Goal: Contribute content: Add original content to the website for others to see

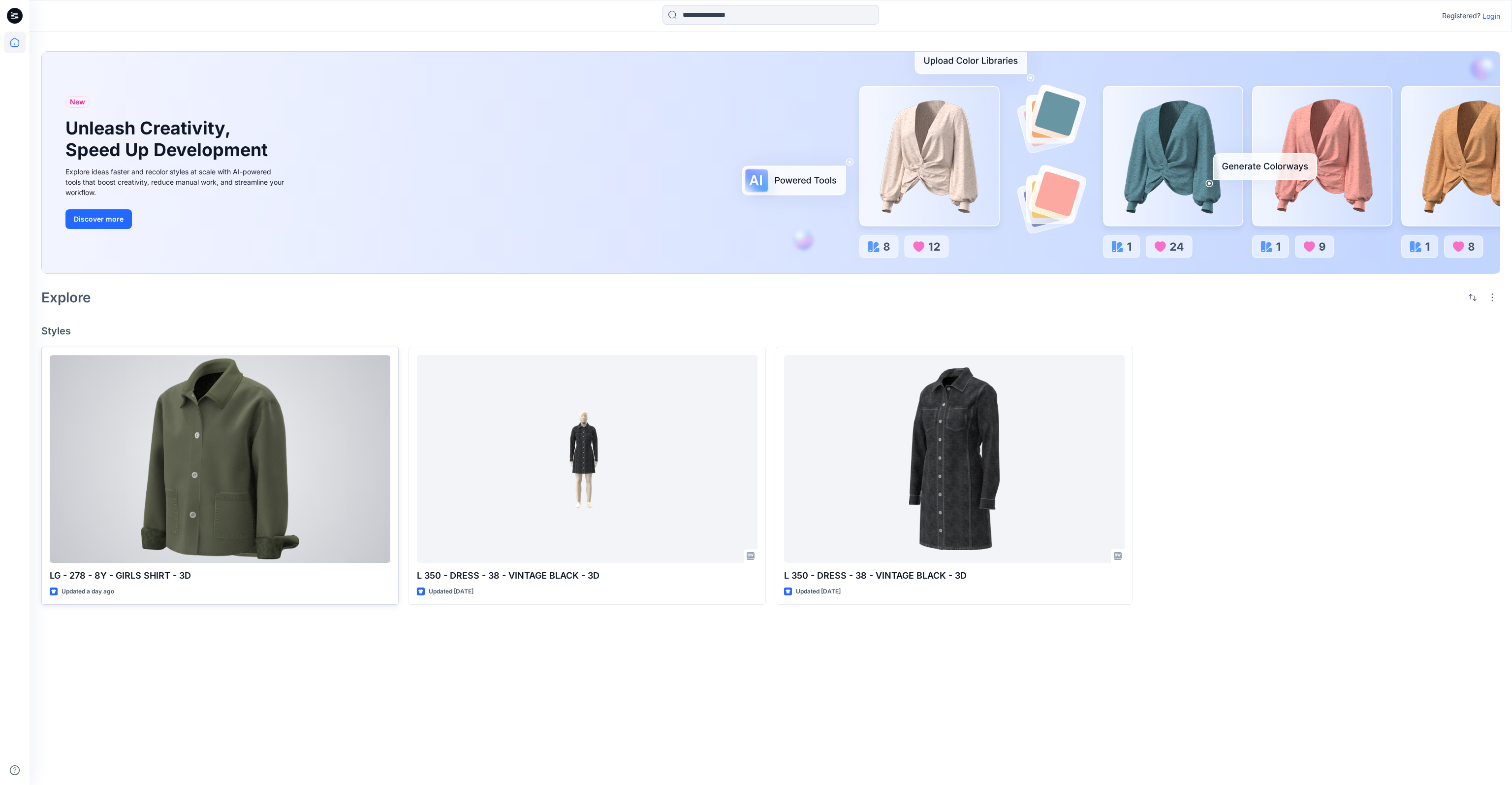
click at [325, 434] on div at bounding box center [220, 459] width 340 height 208
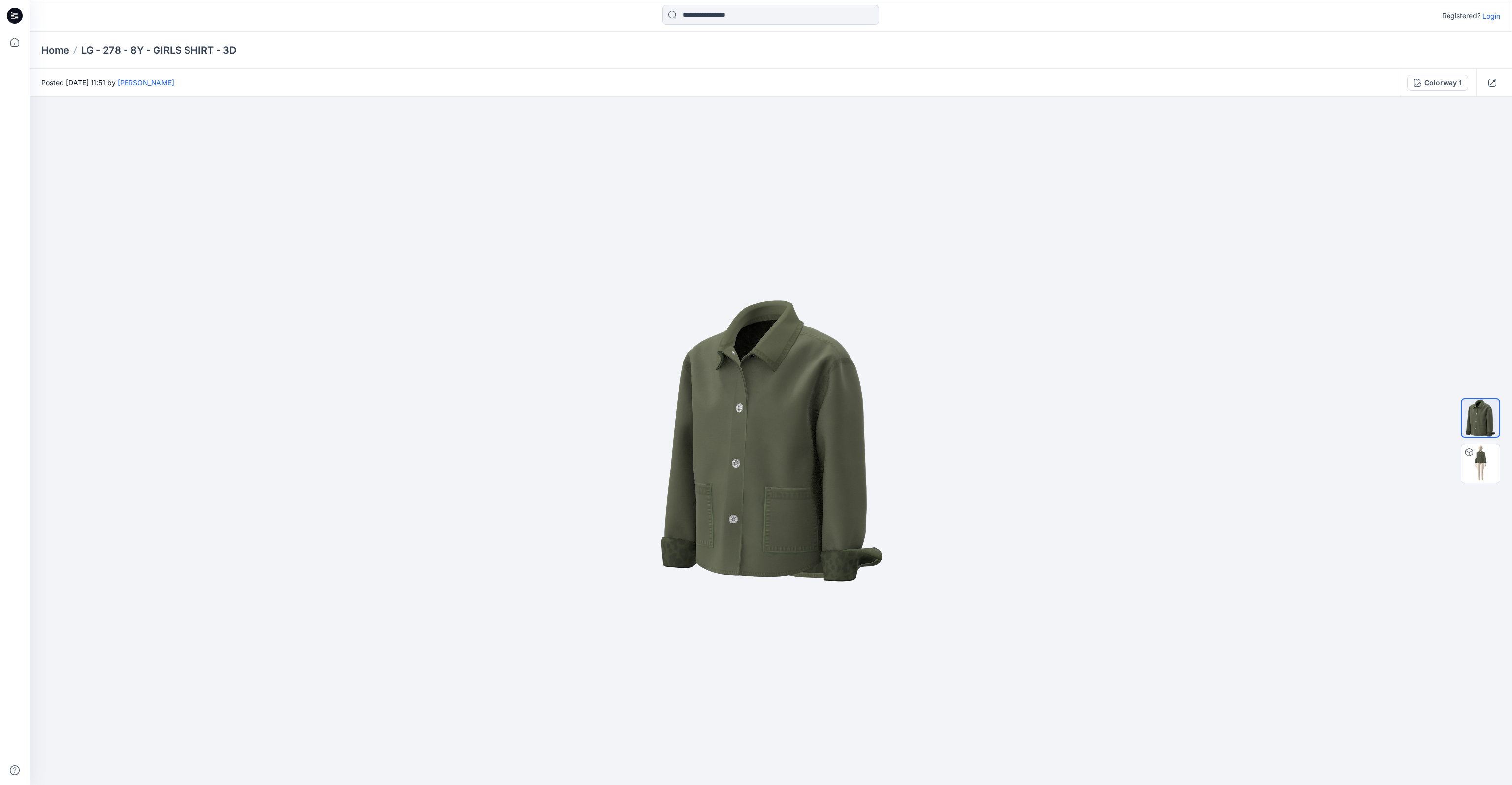
click at [1494, 14] on p "Login" at bounding box center [1491, 16] width 18 height 11
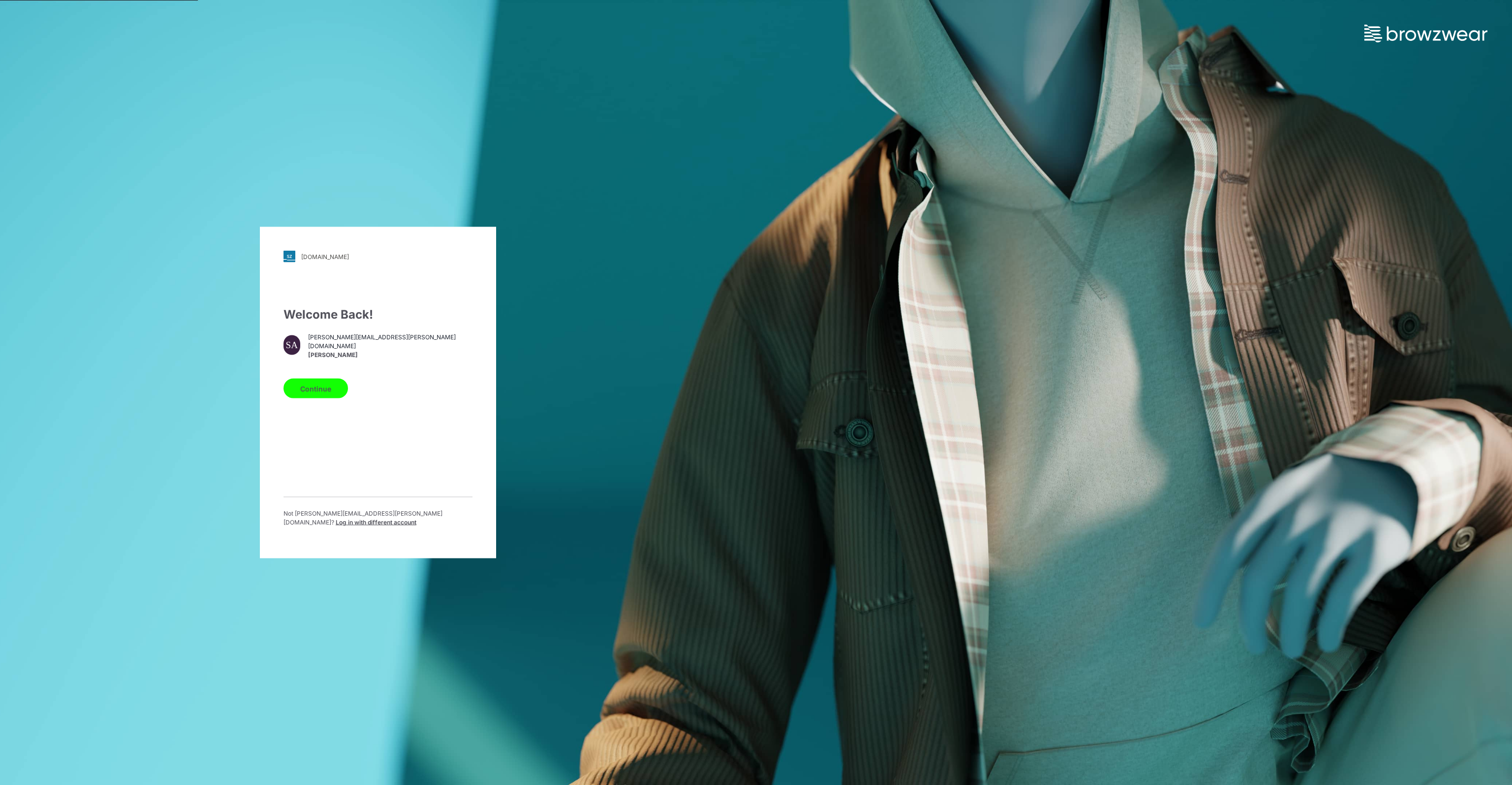
click at [310, 396] on button "Continue" at bounding box center [316, 389] width 65 height 20
click at [312, 392] on button "Continue" at bounding box center [316, 389] width 65 height 20
click at [319, 393] on button "Continue" at bounding box center [316, 389] width 65 height 20
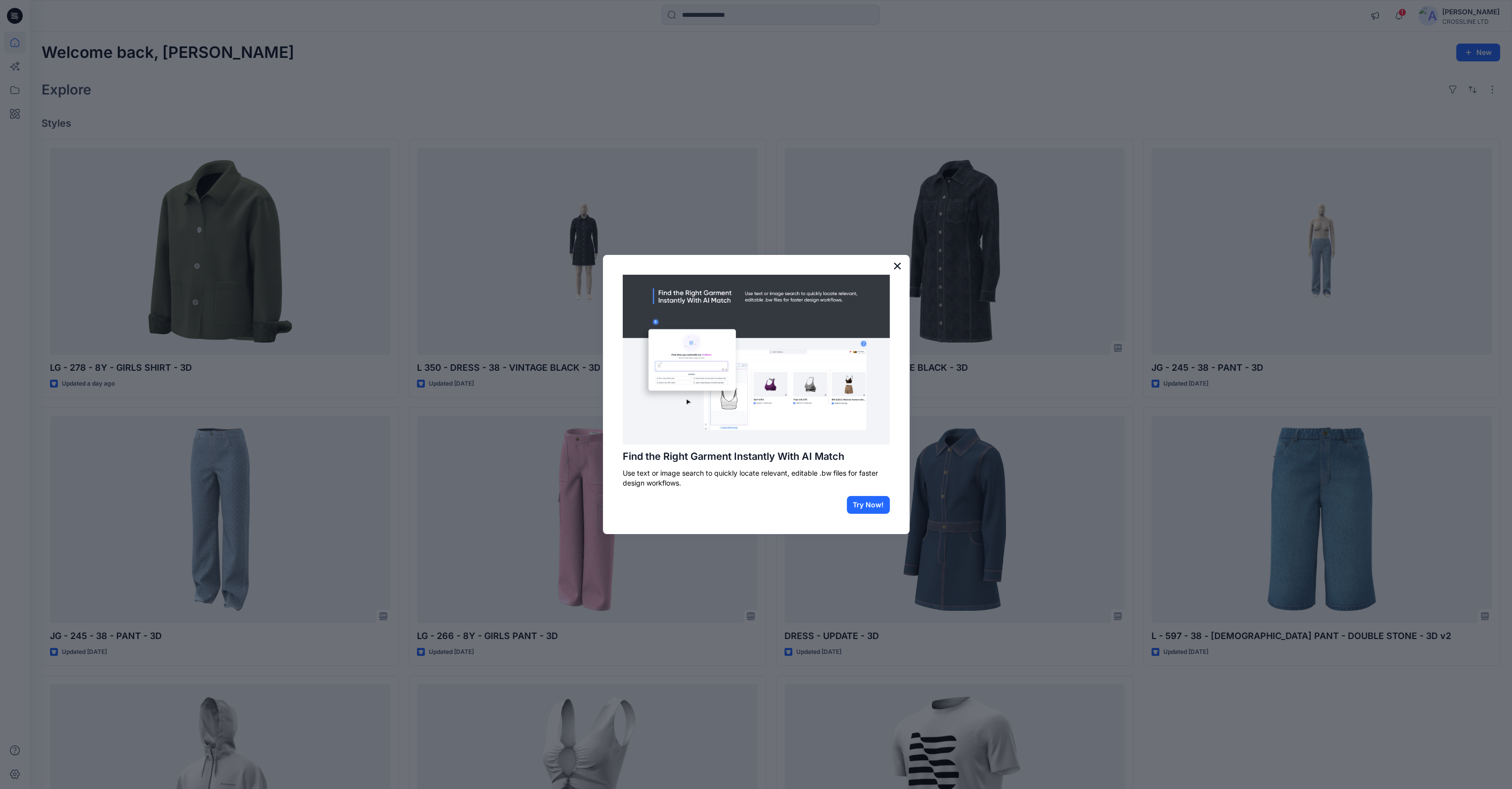
click at [899, 267] on button "×" at bounding box center [898, 266] width 9 height 16
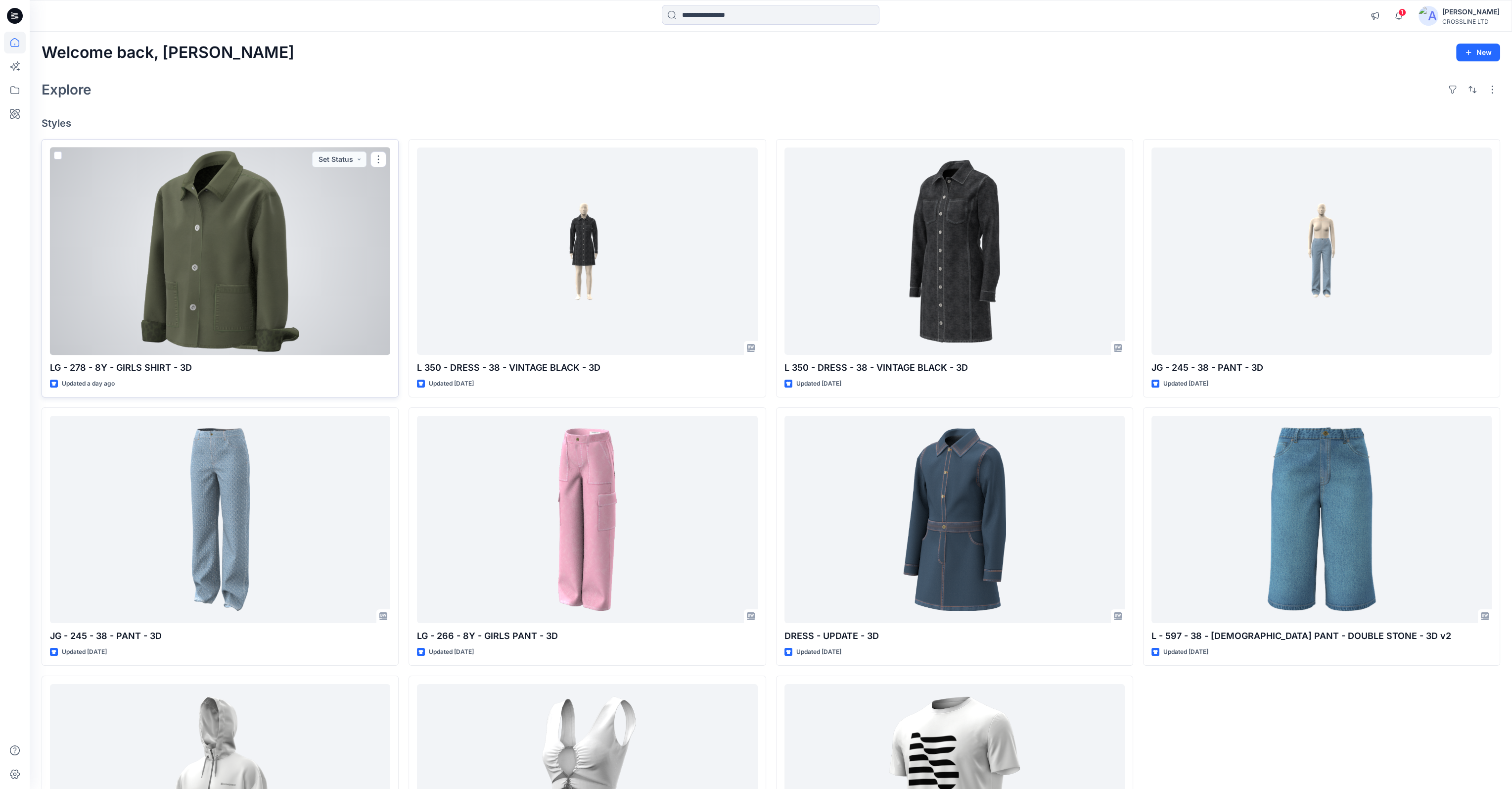
click at [224, 222] on div at bounding box center [220, 251] width 340 height 208
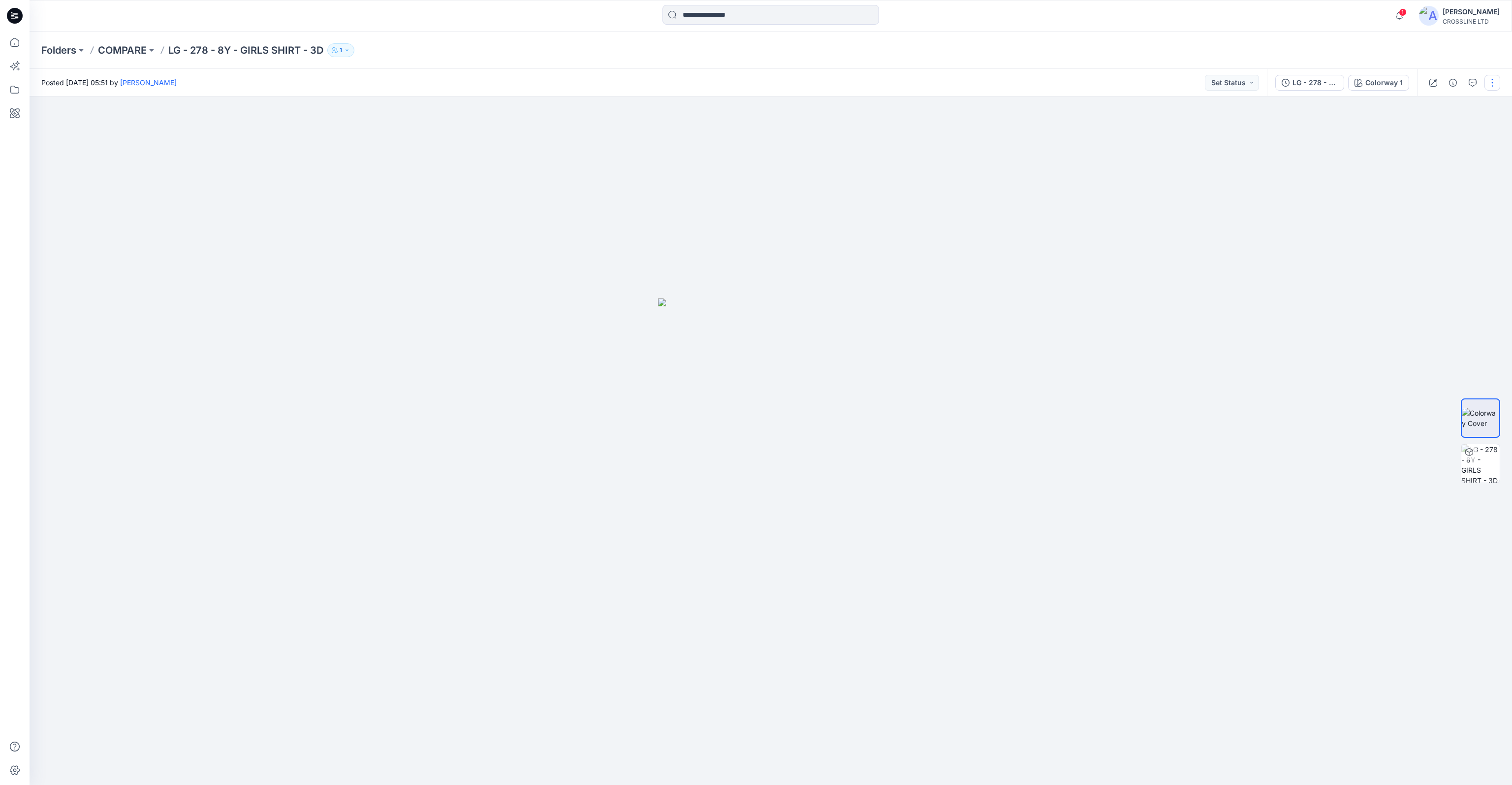
click at [1490, 83] on button "button" at bounding box center [1492, 82] width 16 height 16
click at [1455, 136] on button "Edit" at bounding box center [1451, 133] width 90 height 18
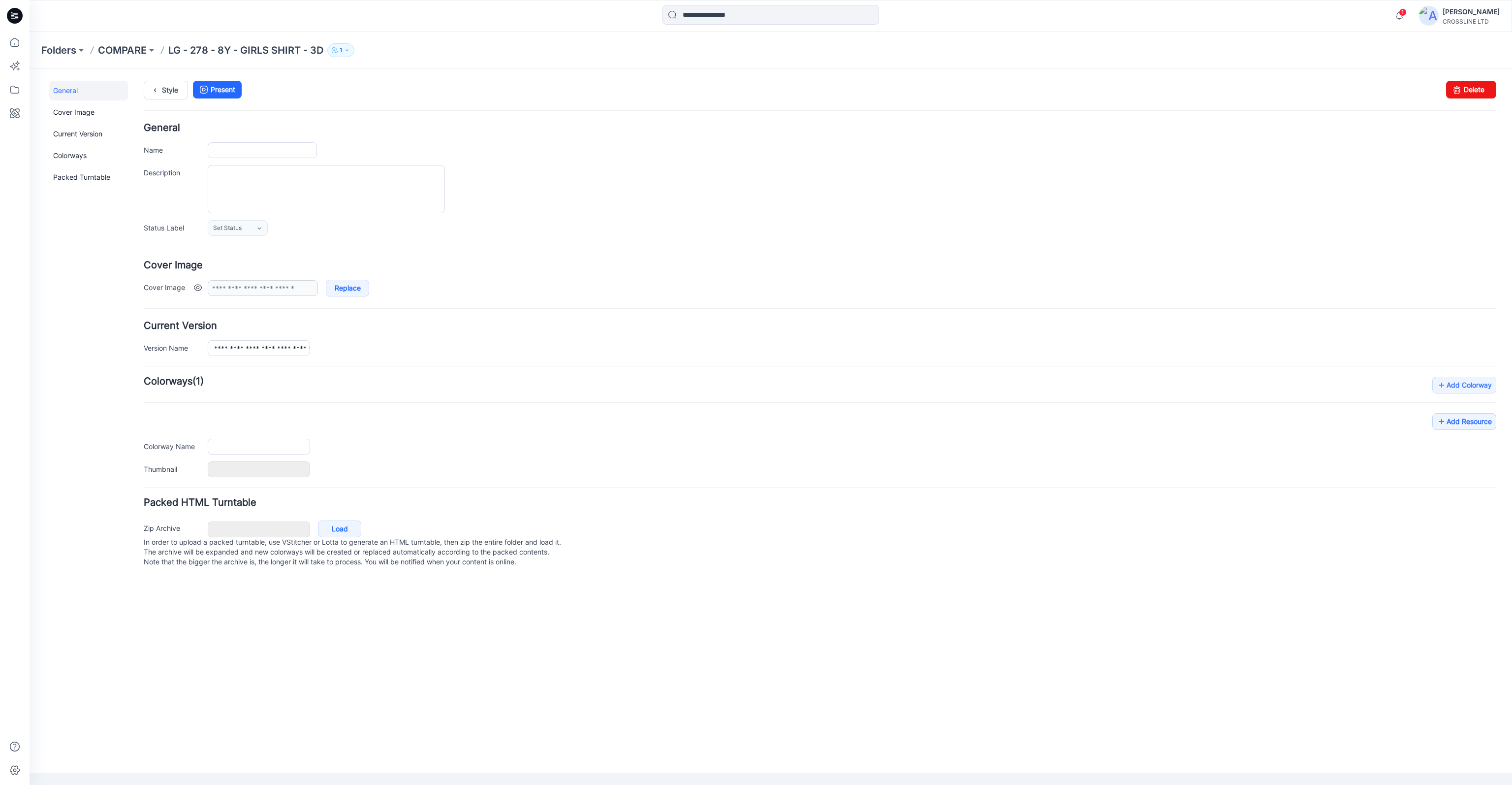
type input "**********"
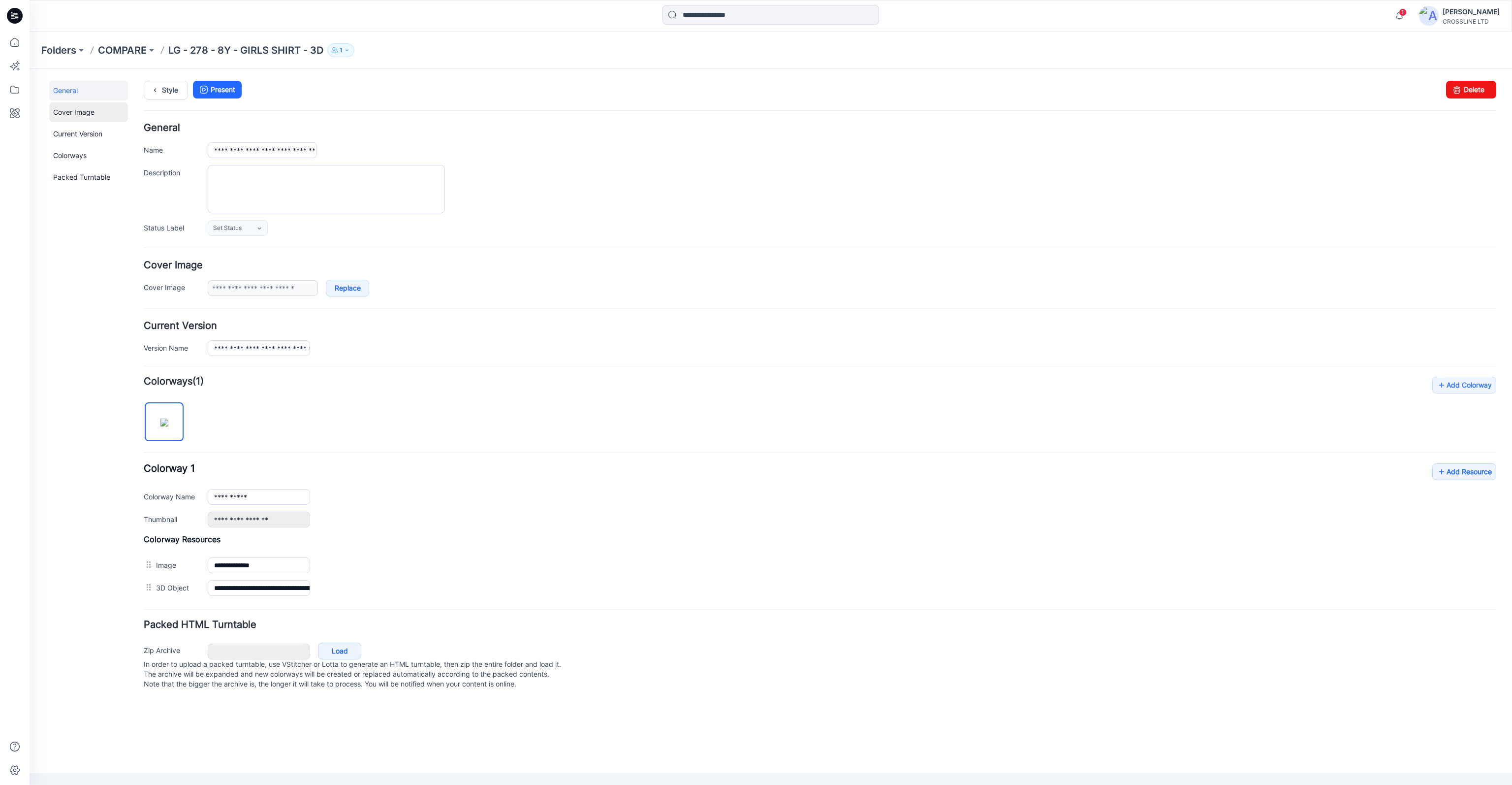
click at [84, 106] on link "Cover Image" at bounding box center [89, 112] width 79 height 20
click at [85, 136] on link "Current Version" at bounding box center [89, 134] width 79 height 20
click at [87, 157] on link "Colorways" at bounding box center [89, 156] width 79 height 20
click at [87, 176] on link "Packed Turntable" at bounding box center [89, 177] width 79 height 20
click at [1454, 473] on link "Add Resource" at bounding box center [1464, 471] width 64 height 17
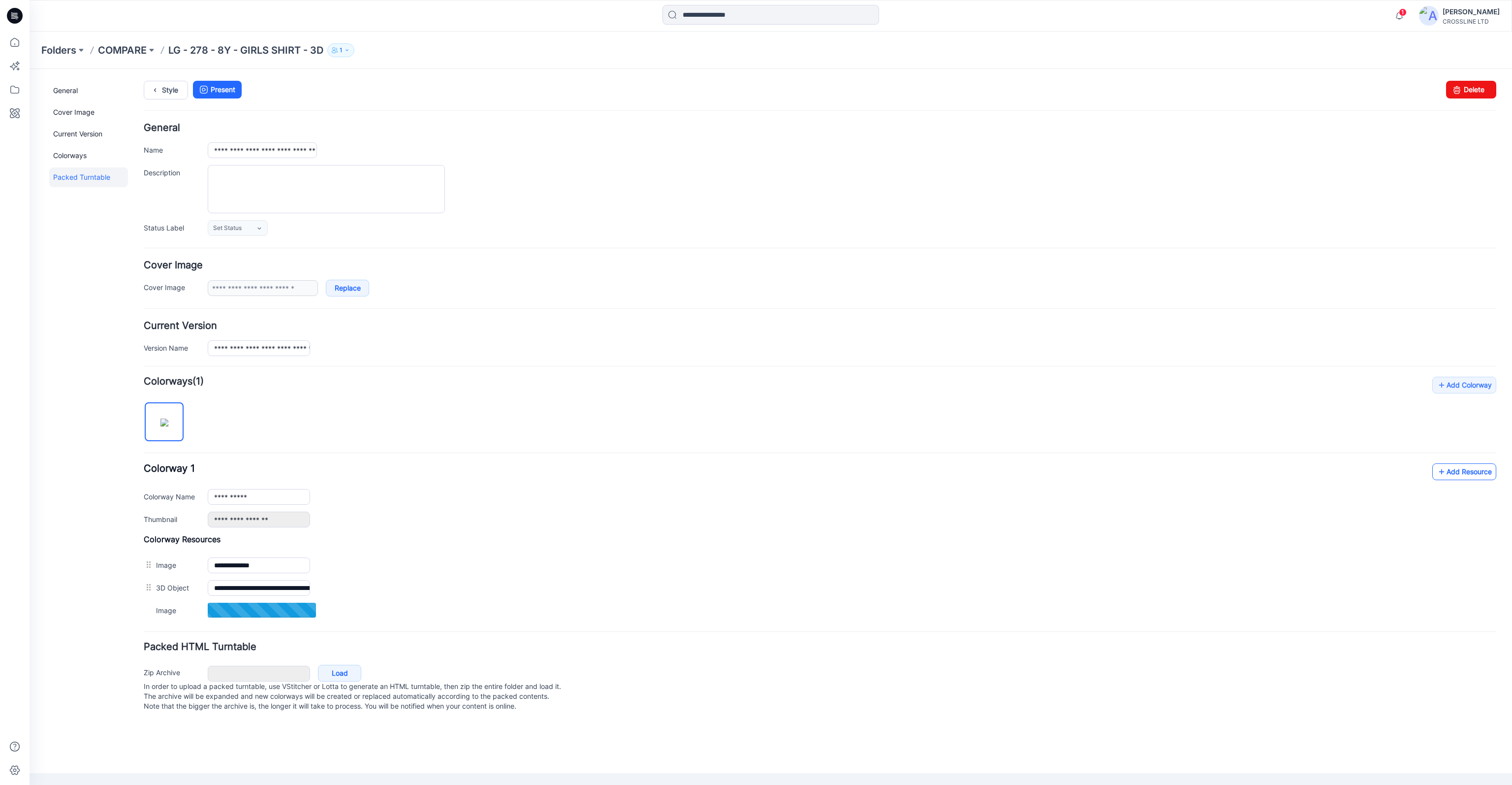
click at [1471, 467] on link "Add Resource" at bounding box center [1464, 471] width 64 height 17
click at [647, 647] on h4 "Packed HTML Turntable" at bounding box center [820, 647] width 1352 height 9
click at [1471, 470] on link "Add Resource" at bounding box center [1464, 471] width 64 height 17
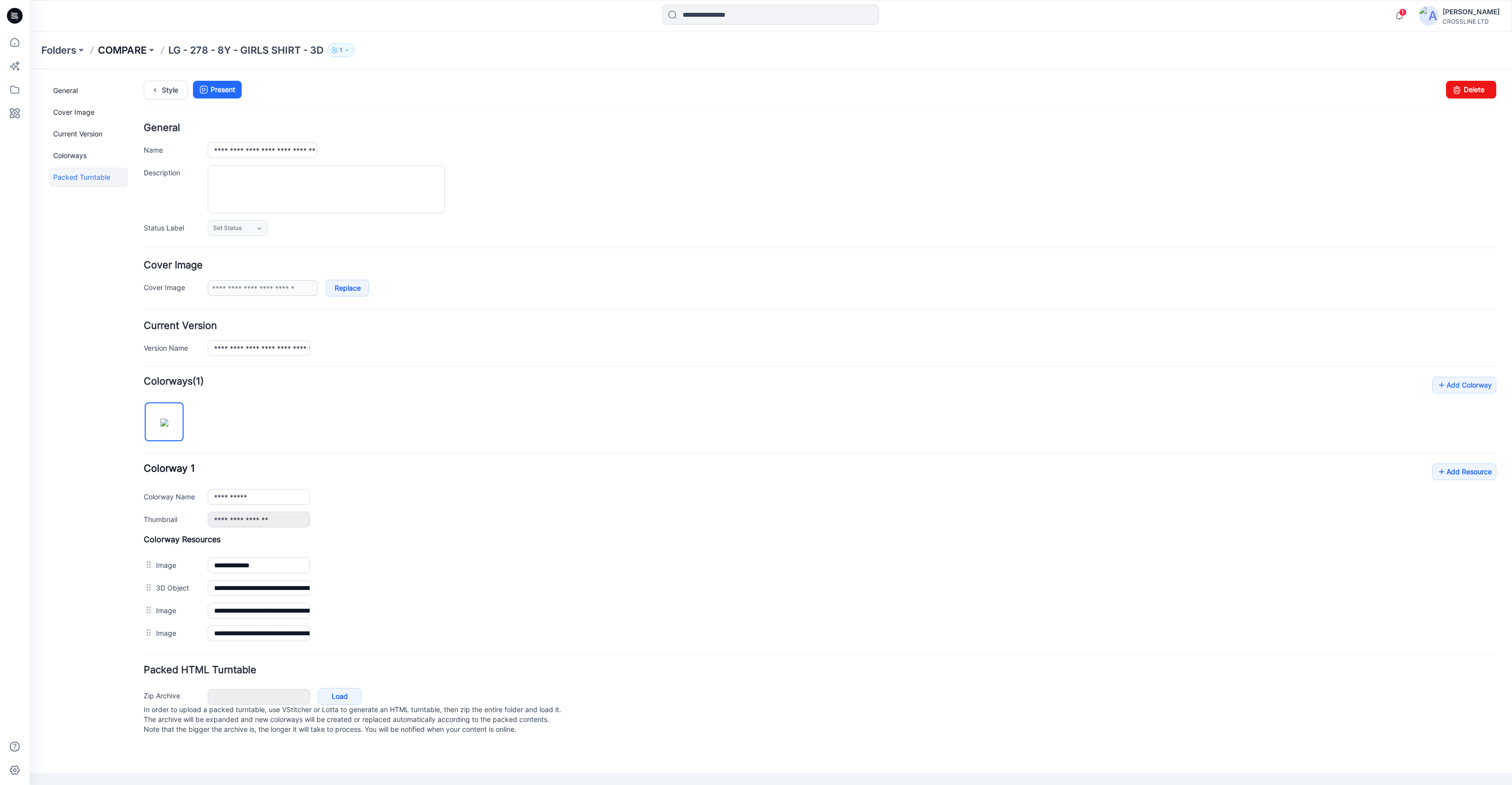
click at [130, 47] on p "COMPARE" at bounding box center [122, 50] width 49 height 14
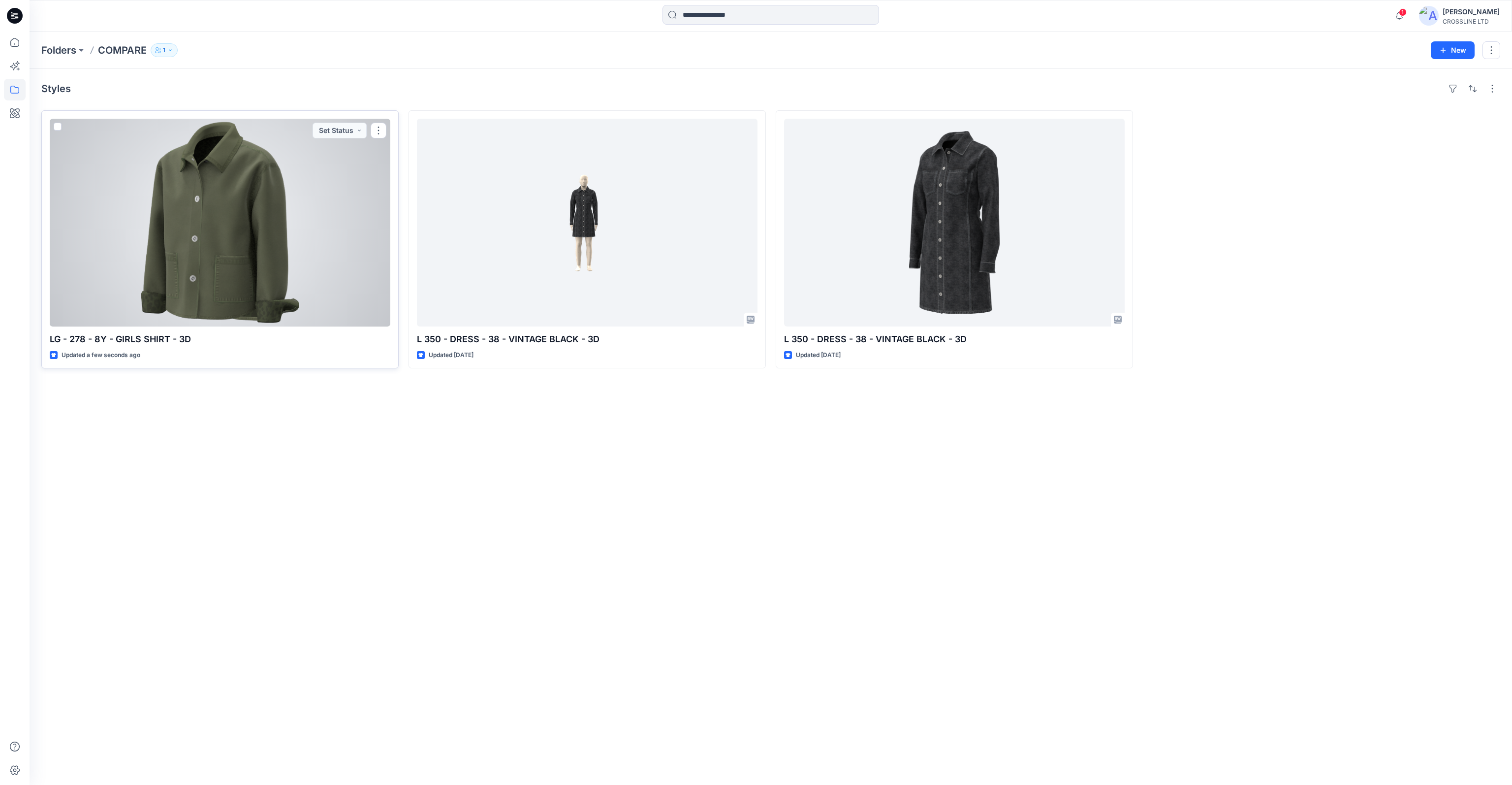
click at [286, 204] on div at bounding box center [220, 223] width 340 height 208
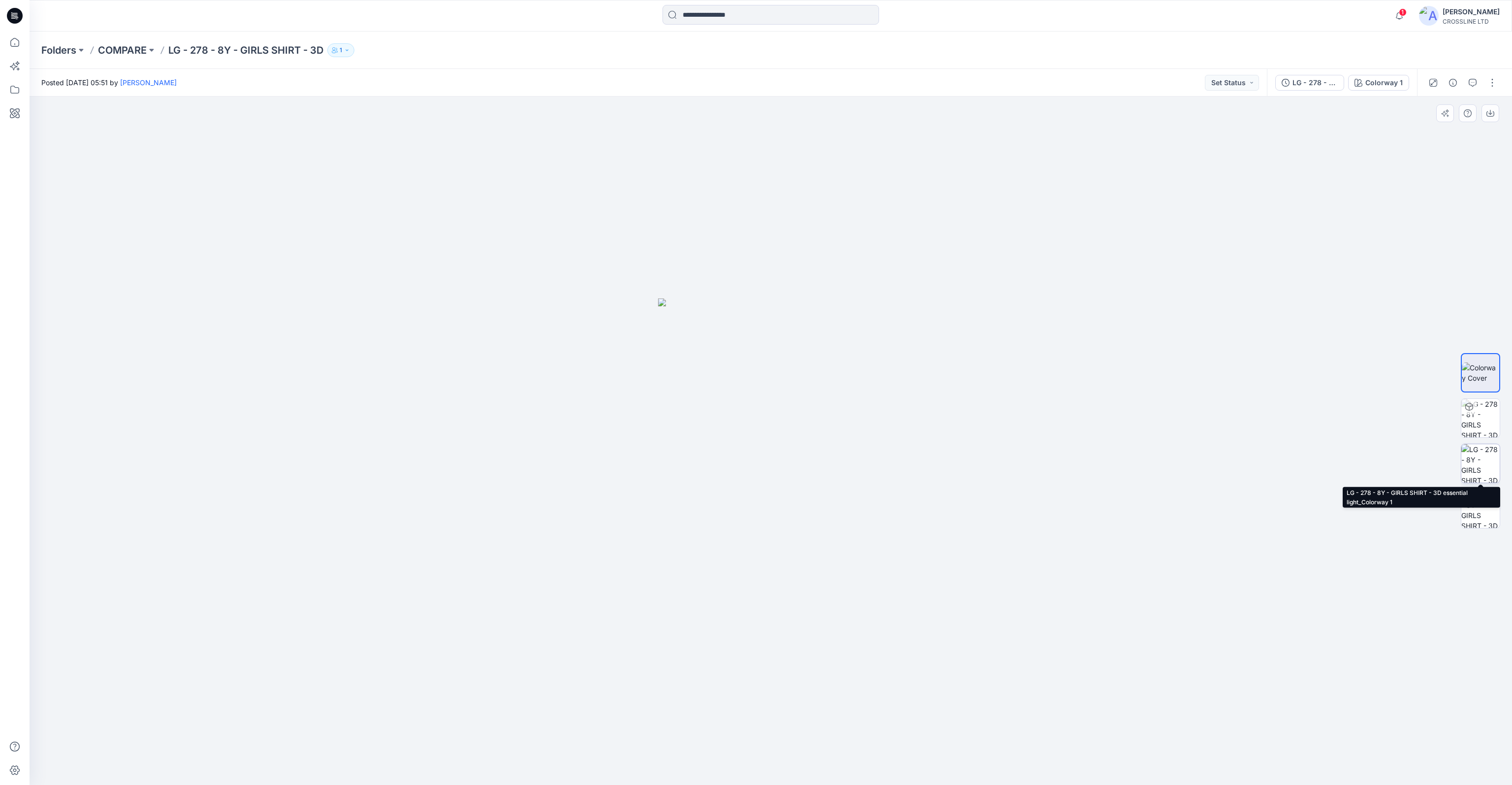
click at [1475, 456] on img at bounding box center [1480, 463] width 38 height 38
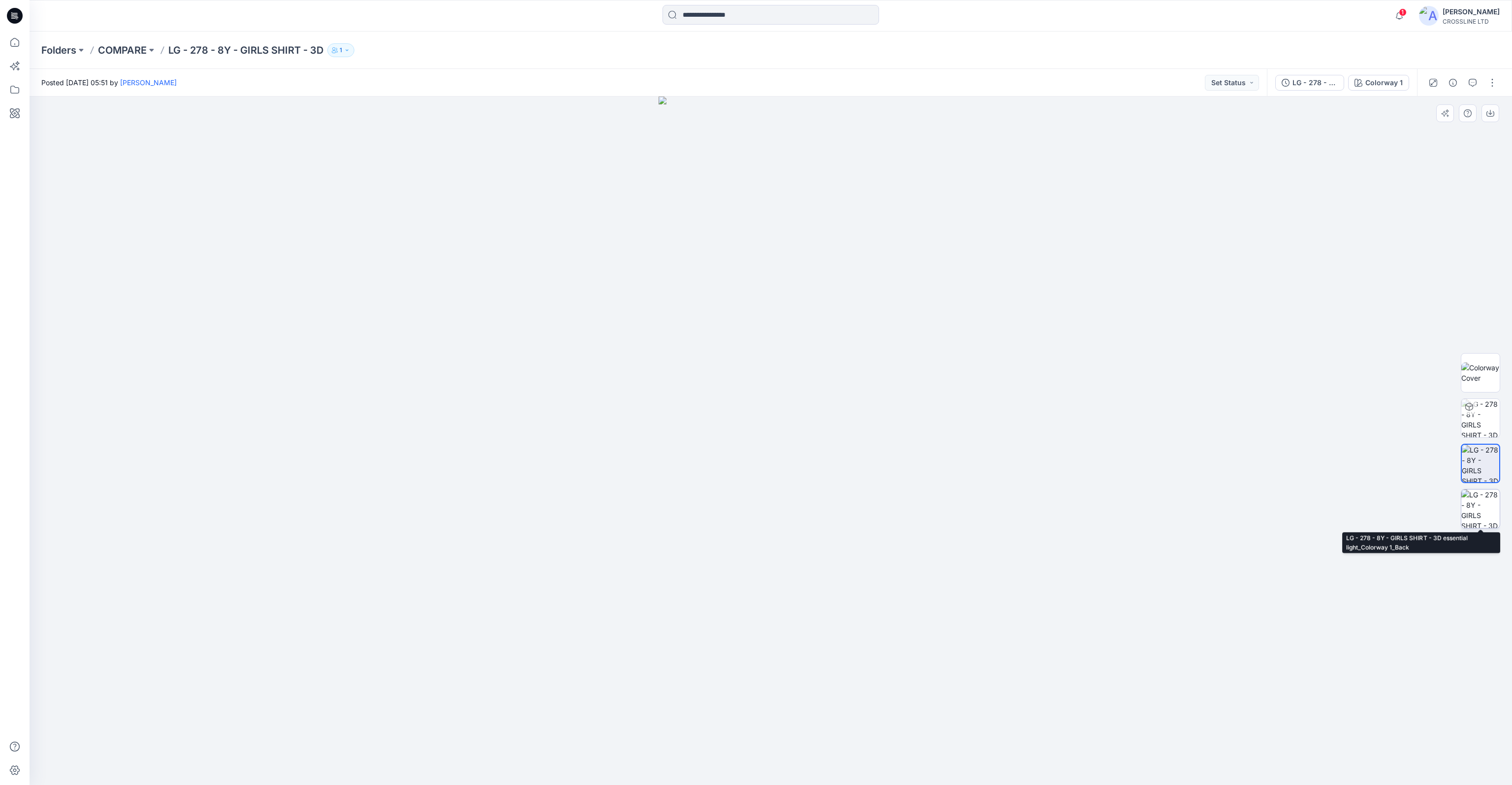
click at [1483, 516] on img at bounding box center [1480, 508] width 38 height 38
click at [1044, 396] on div at bounding box center [771, 440] width 1483 height 688
click at [1097, 331] on div at bounding box center [771, 440] width 1483 height 688
click at [1048, 194] on div at bounding box center [771, 440] width 1483 height 688
click at [1483, 442] on div at bounding box center [1480, 440] width 39 height 246
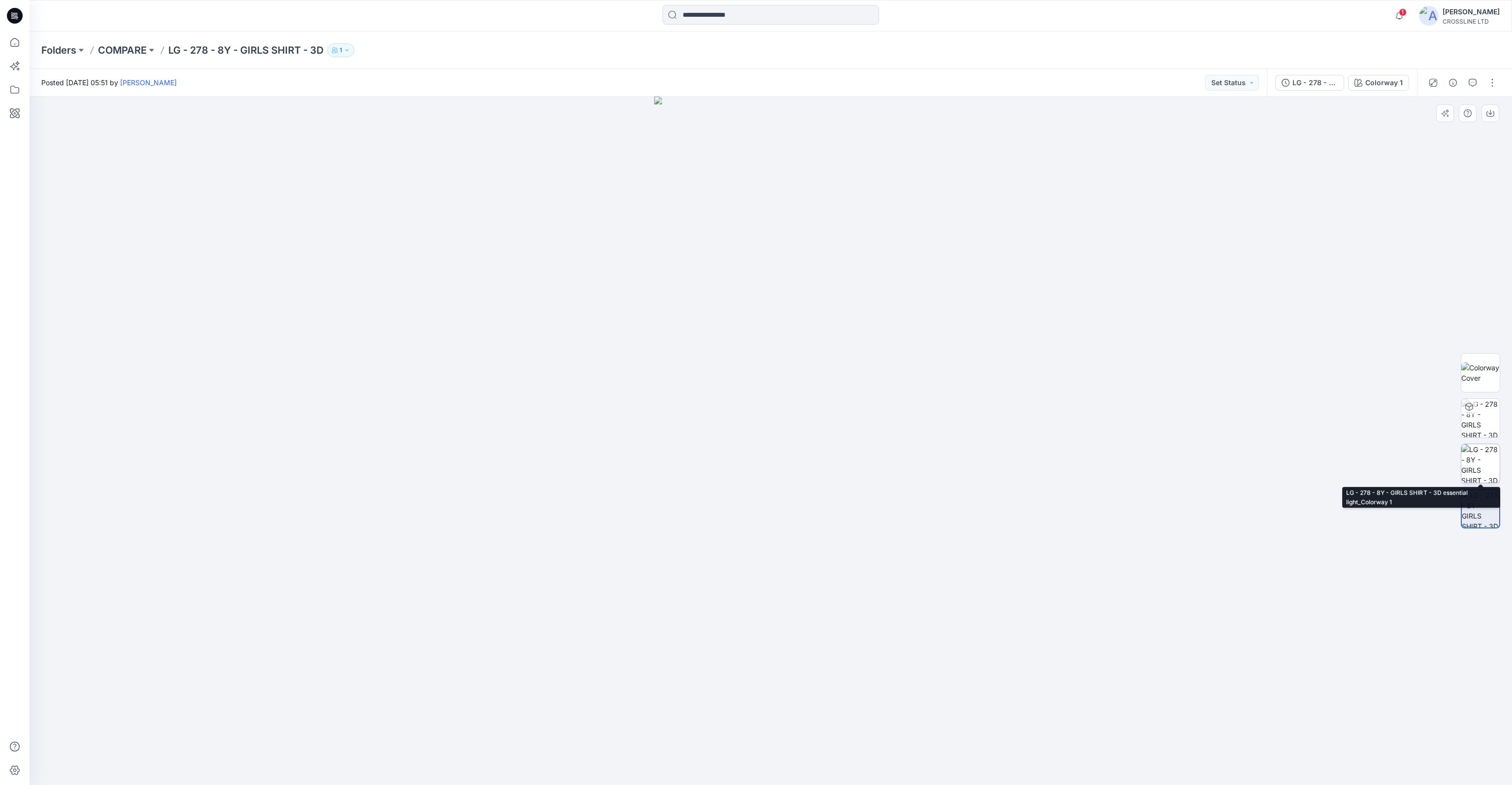
click at [1481, 453] on img at bounding box center [1480, 463] width 38 height 38
click at [991, 212] on div at bounding box center [771, 440] width 1483 height 688
click at [13, 36] on icon at bounding box center [15, 42] width 22 height 22
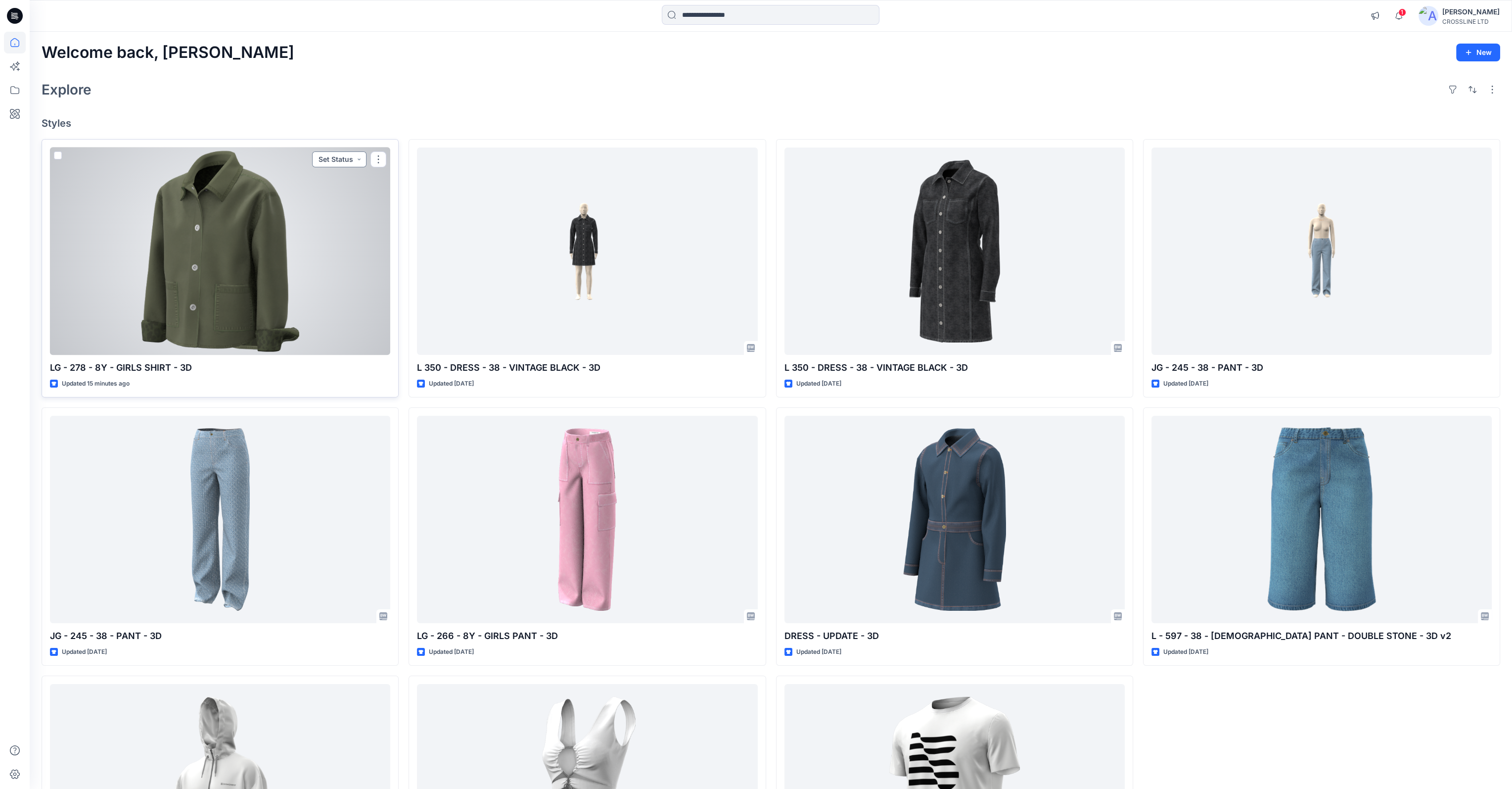
click at [361, 157] on button "Set Status" at bounding box center [339, 159] width 54 height 16
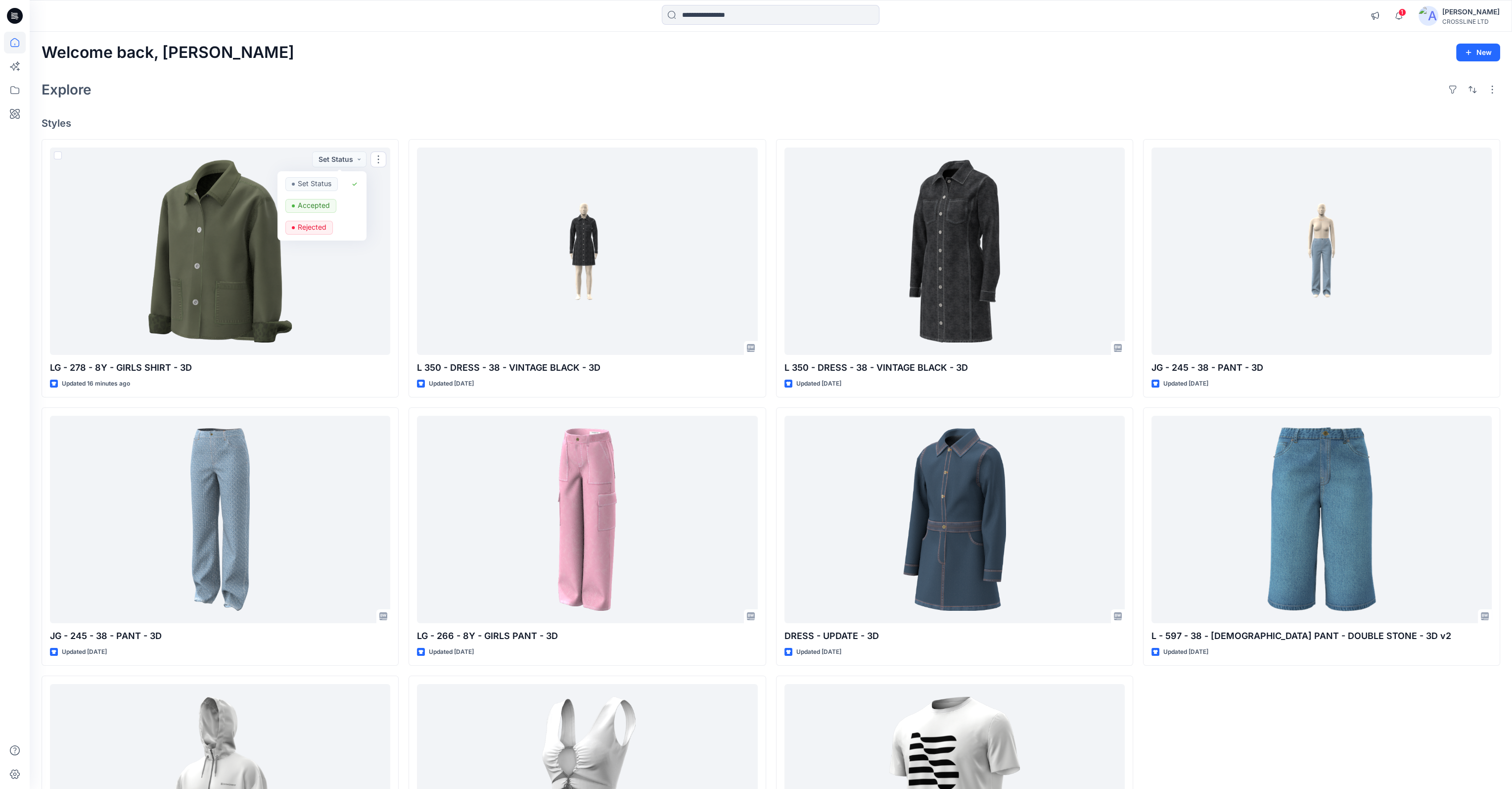
click at [391, 90] on div "Explore" at bounding box center [770, 90] width 1459 height 24
click at [14, 71] on icon at bounding box center [15, 66] width 22 height 22
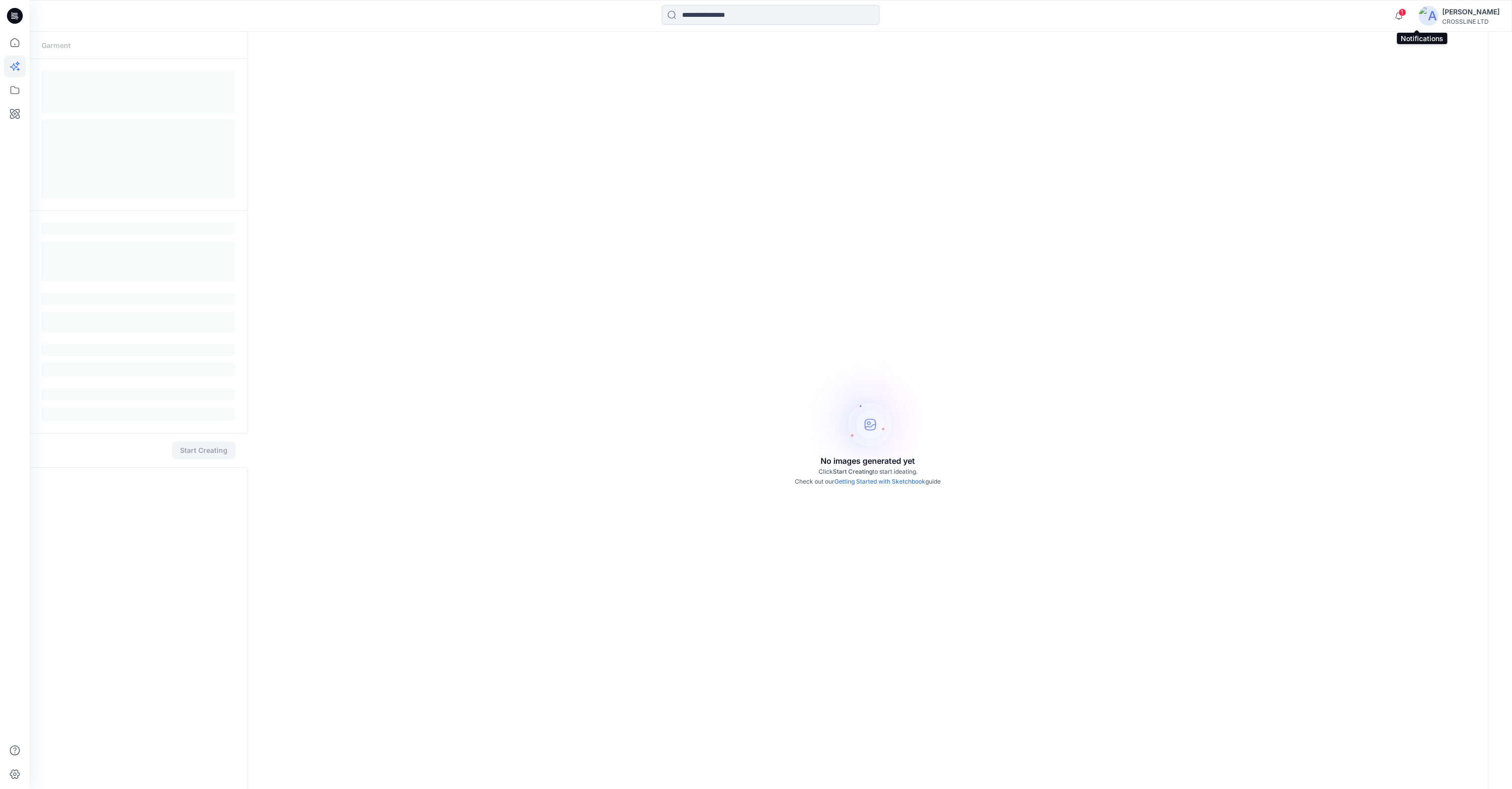
click at [1406, 14] on span "1" at bounding box center [1402, 12] width 8 height 8
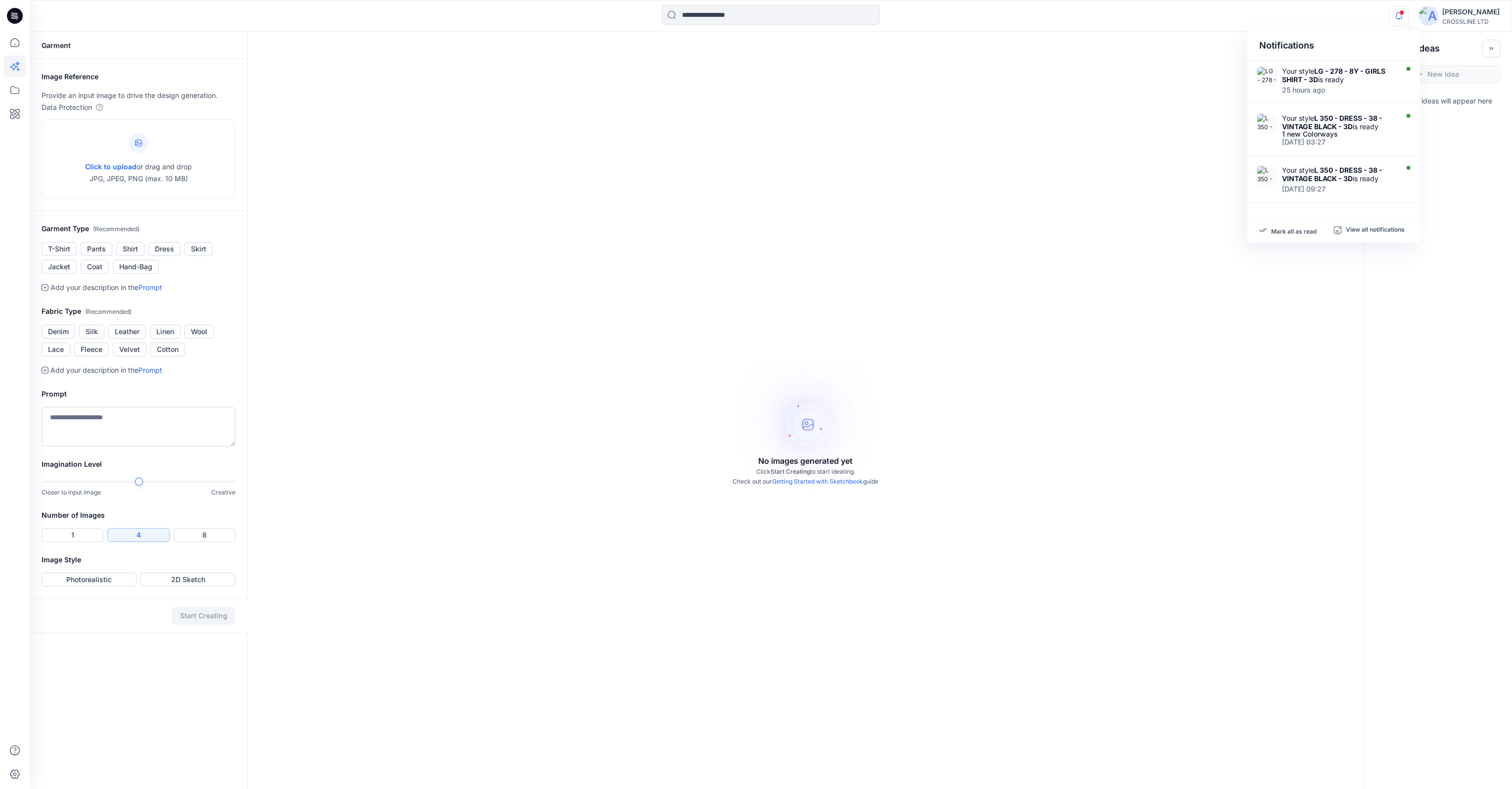
click at [1405, 14] on span at bounding box center [1402, 12] width 5 height 5
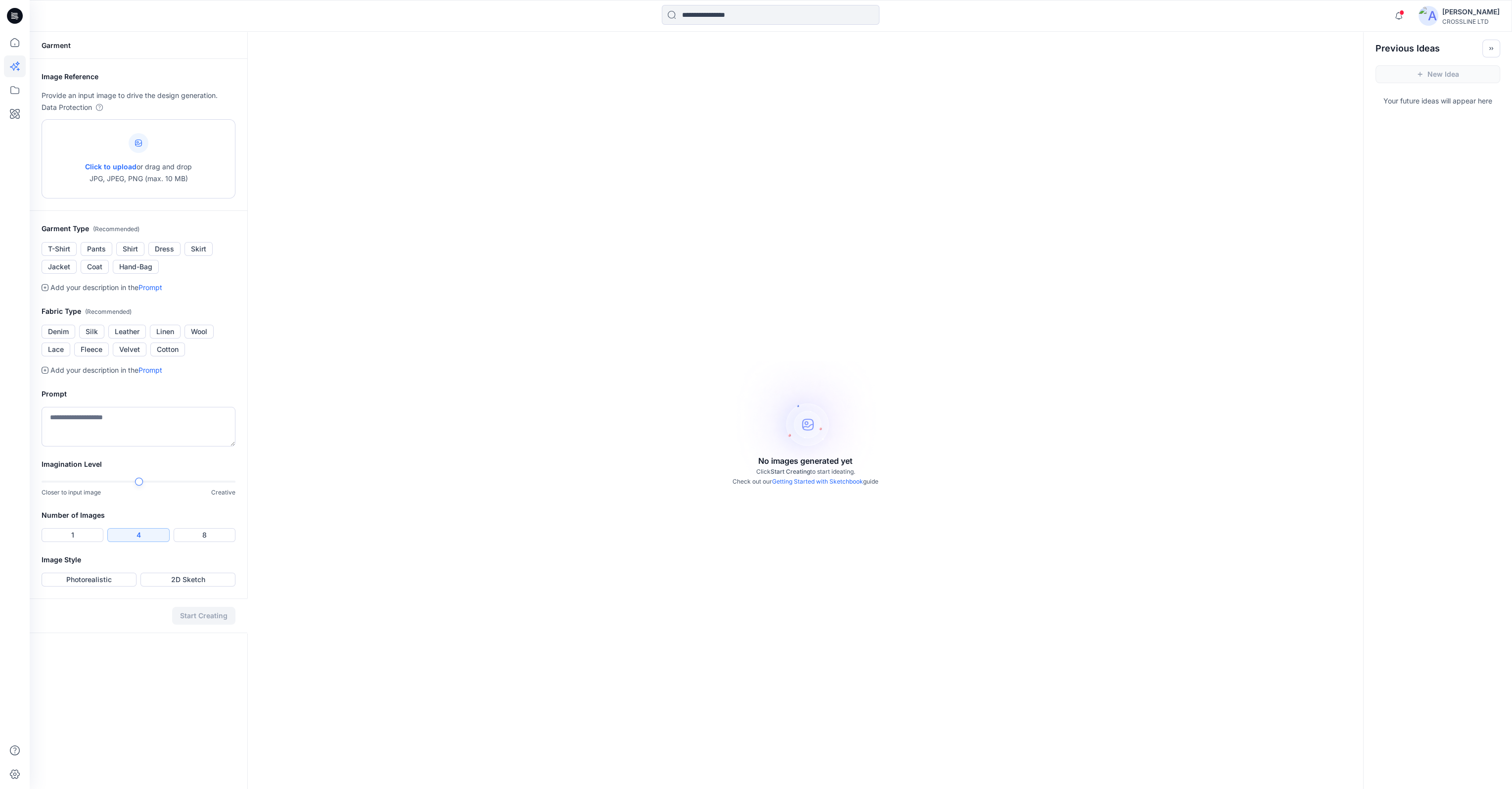
click at [139, 139] on div at bounding box center [139, 143] width 20 height 20
click at [139, 141] on icon at bounding box center [139, 143] width 7 height 7
type input "**********"
click at [53, 245] on button "T-Shirt" at bounding box center [59, 248] width 35 height 14
click at [138, 136] on div at bounding box center [139, 143] width 20 height 20
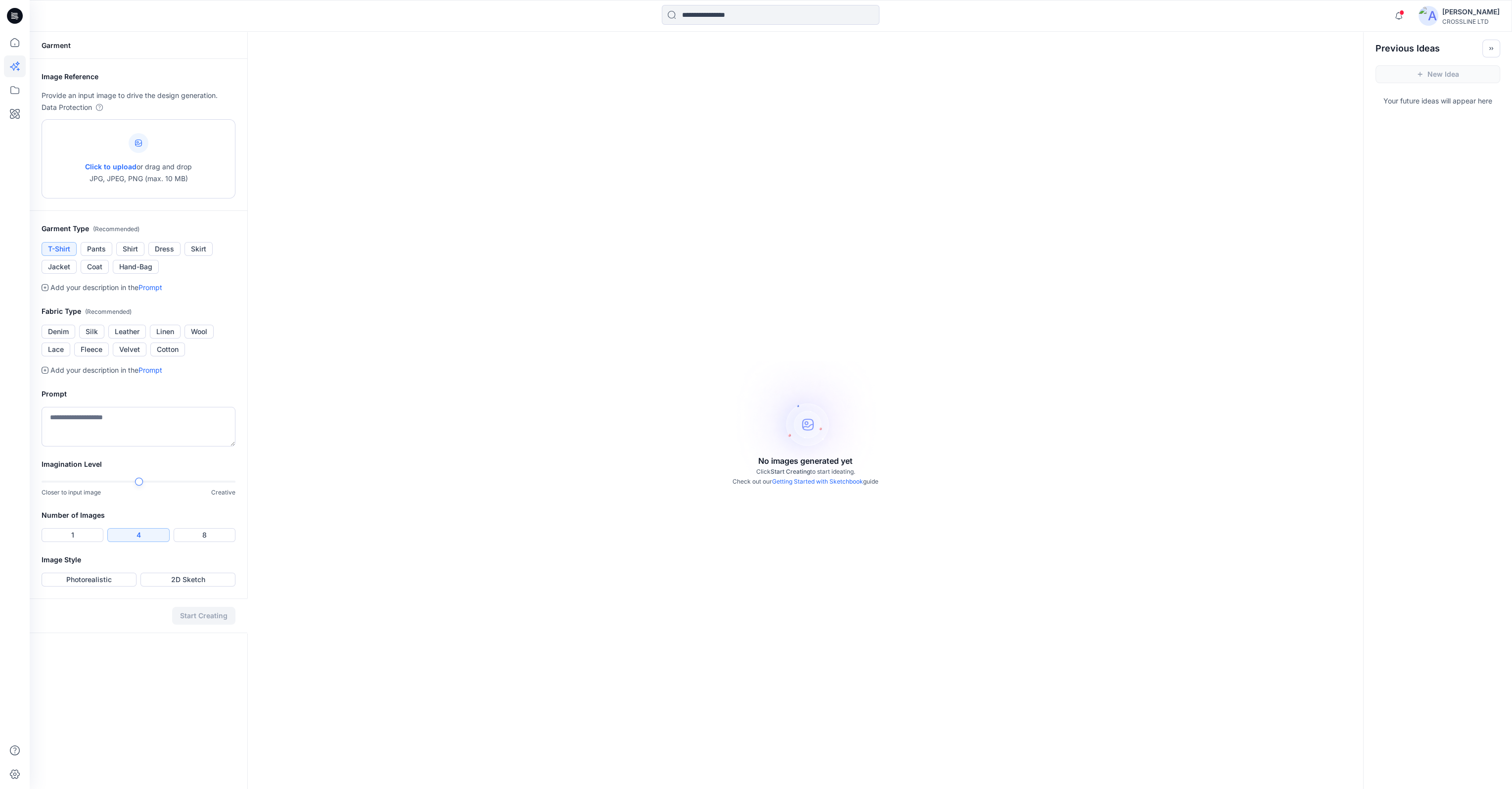
type input "**********"
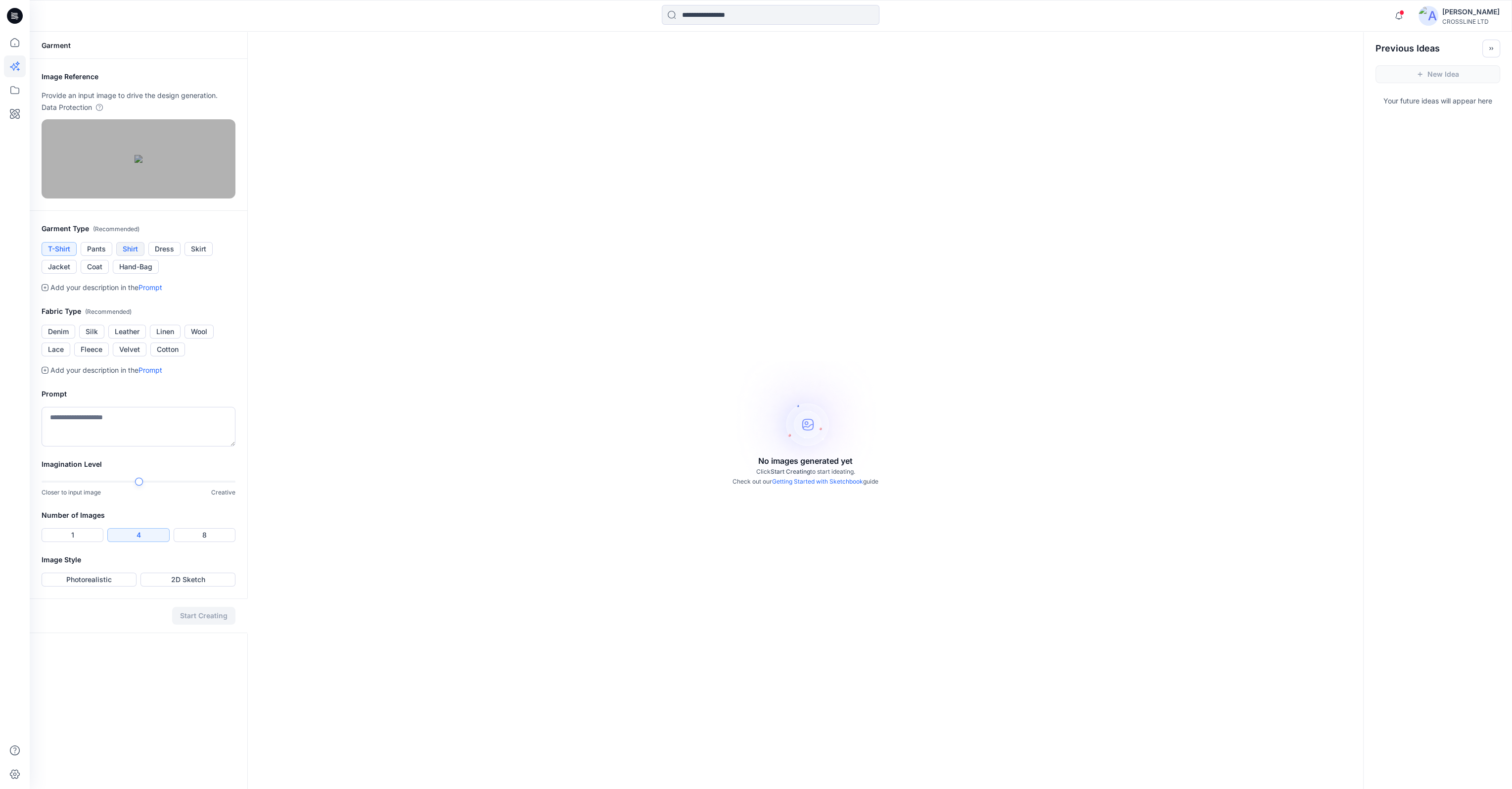
click at [133, 256] on button "Shirt" at bounding box center [130, 248] width 28 height 14
click at [168, 356] on button "Cotton" at bounding box center [168, 349] width 35 height 14
click at [117, 446] on textarea at bounding box center [138, 426] width 194 height 40
click at [232, 497] on div "Closer to input image Creative" at bounding box center [138, 487] width 194 height 20
type textarea "**********"
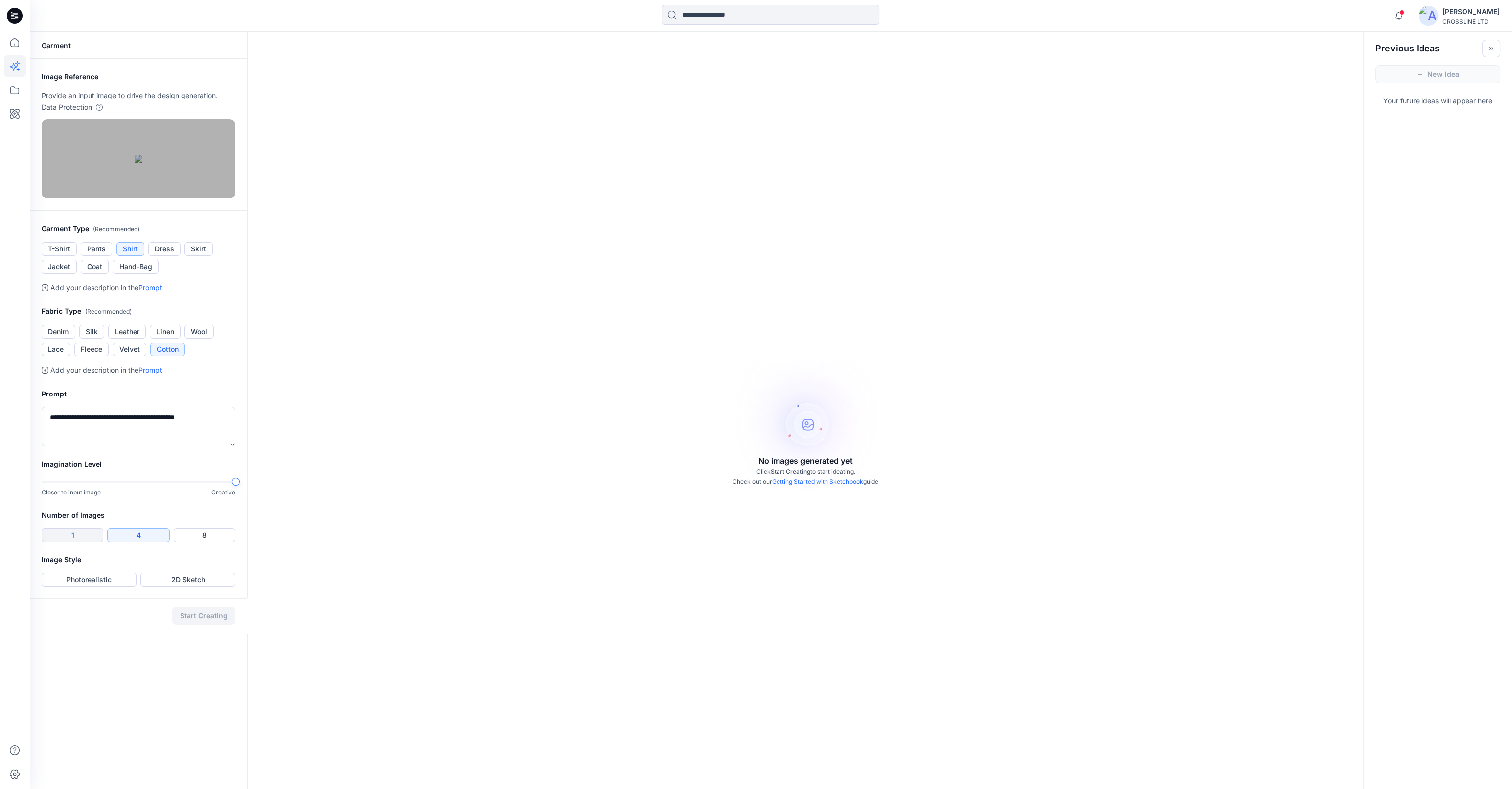
click at [71, 542] on button "1" at bounding box center [72, 535] width 62 height 14
click at [111, 587] on button "Photorealistic" at bounding box center [88, 579] width 95 height 14
click at [210, 624] on button "Start Creating" at bounding box center [204, 616] width 63 height 18
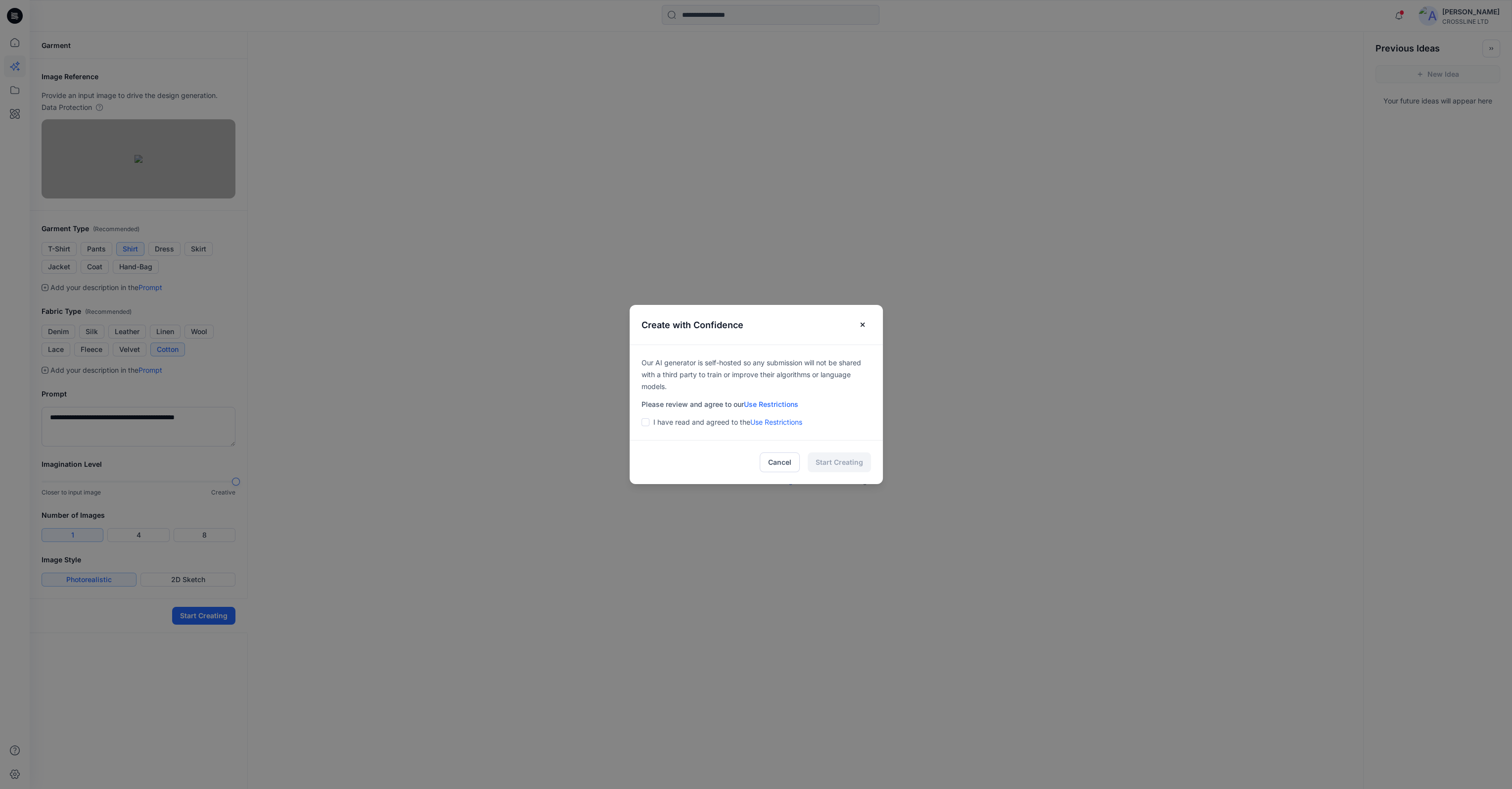
click at [648, 422] on span at bounding box center [645, 422] width 8 height 8
click at [835, 464] on button "Start Creating" at bounding box center [839, 462] width 63 height 20
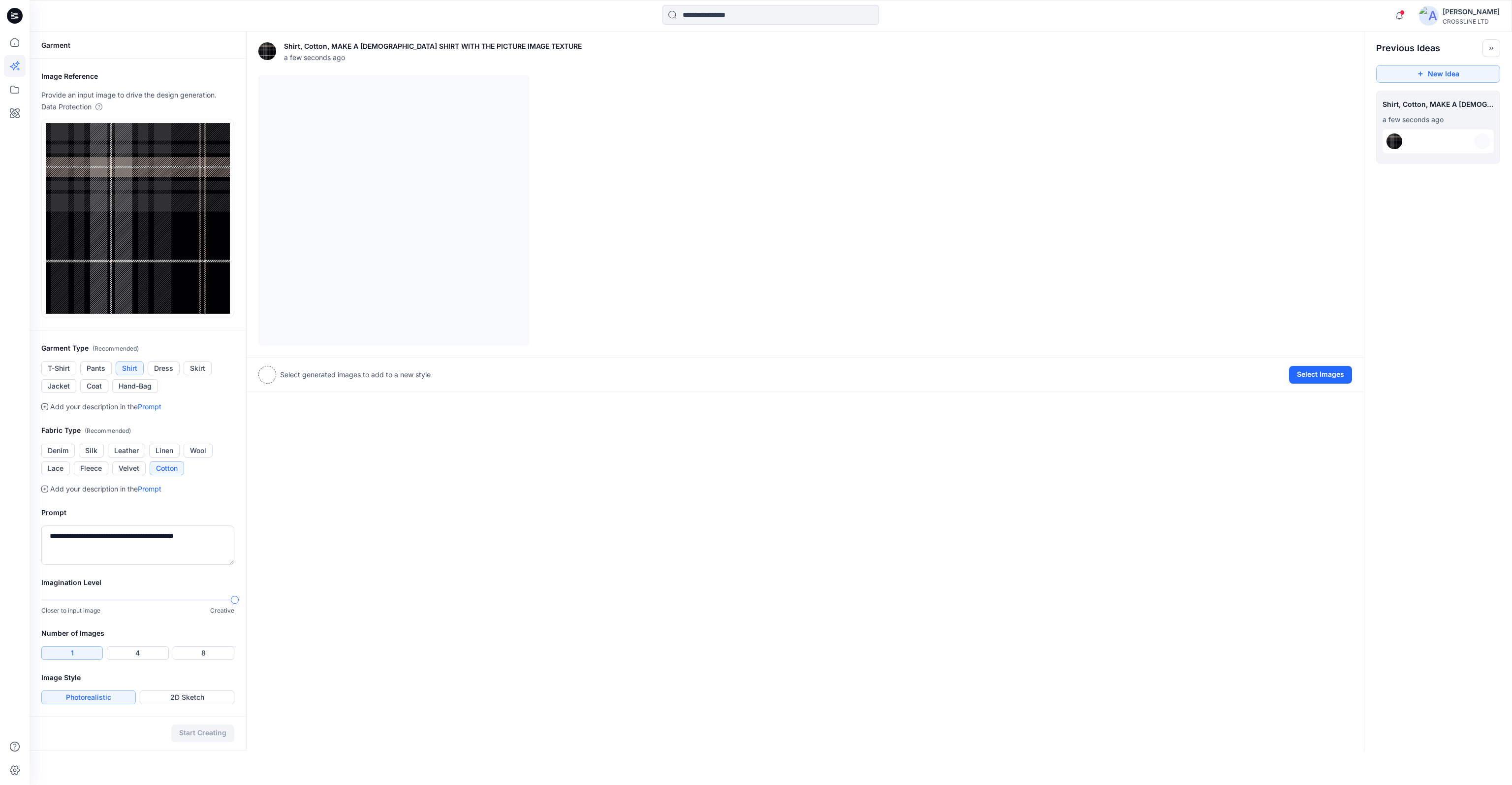
click at [1395, 142] on img at bounding box center [1394, 141] width 16 height 16
click at [425, 160] on div at bounding box center [805, 210] width 1094 height 271
click at [265, 372] on div at bounding box center [267, 375] width 18 height 18
click at [350, 381] on div "Select generated images to add to a new style" at bounding box center [344, 375] width 172 height 18
click at [1337, 375] on button "Select Images" at bounding box center [1320, 375] width 63 height 18
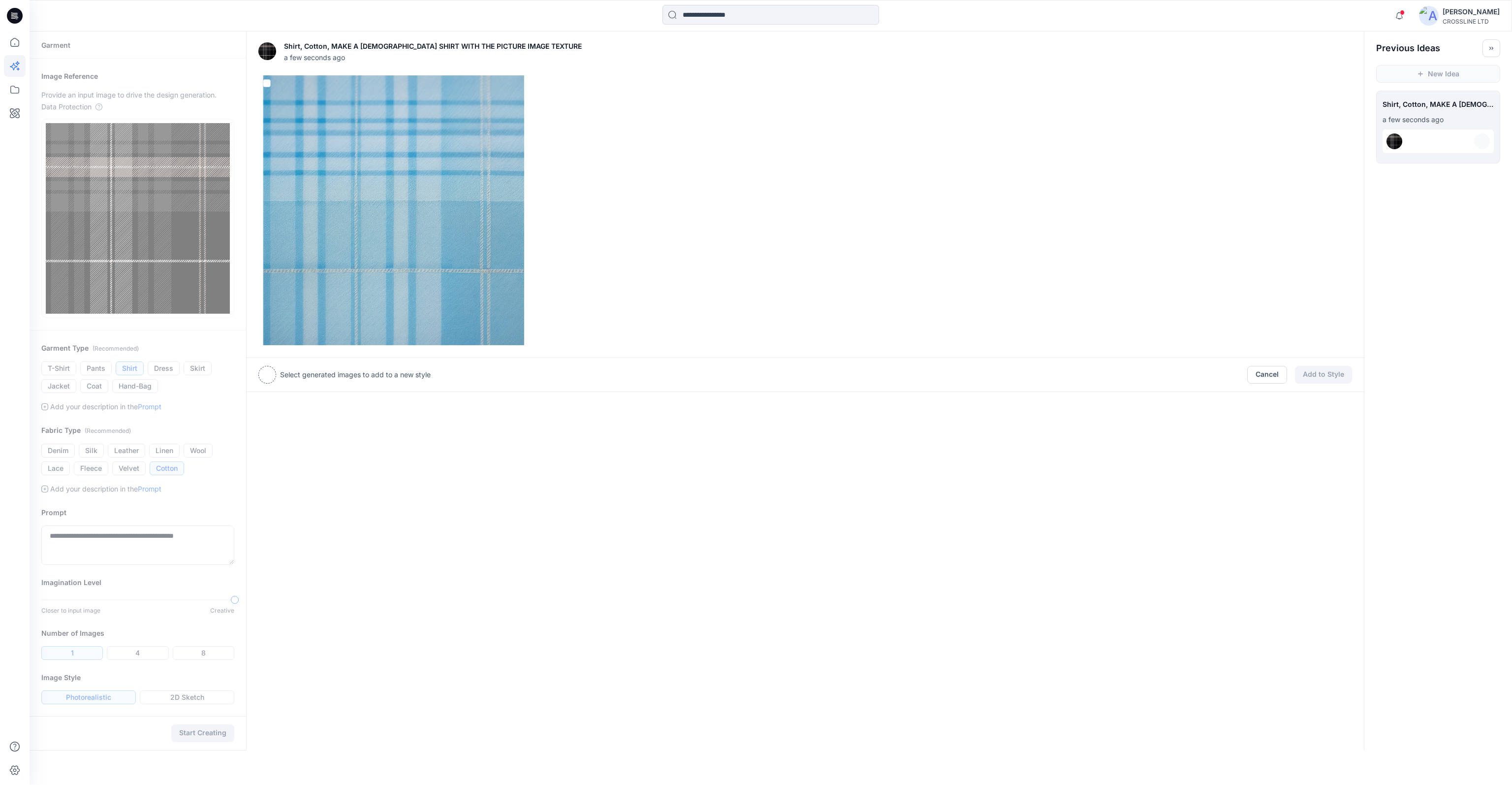
click at [268, 370] on div at bounding box center [267, 375] width 18 height 18
click at [316, 376] on p "Select generated images to add to a new style" at bounding box center [355, 375] width 151 height 12
click at [1260, 372] on button "Cancel" at bounding box center [1267, 375] width 40 height 18
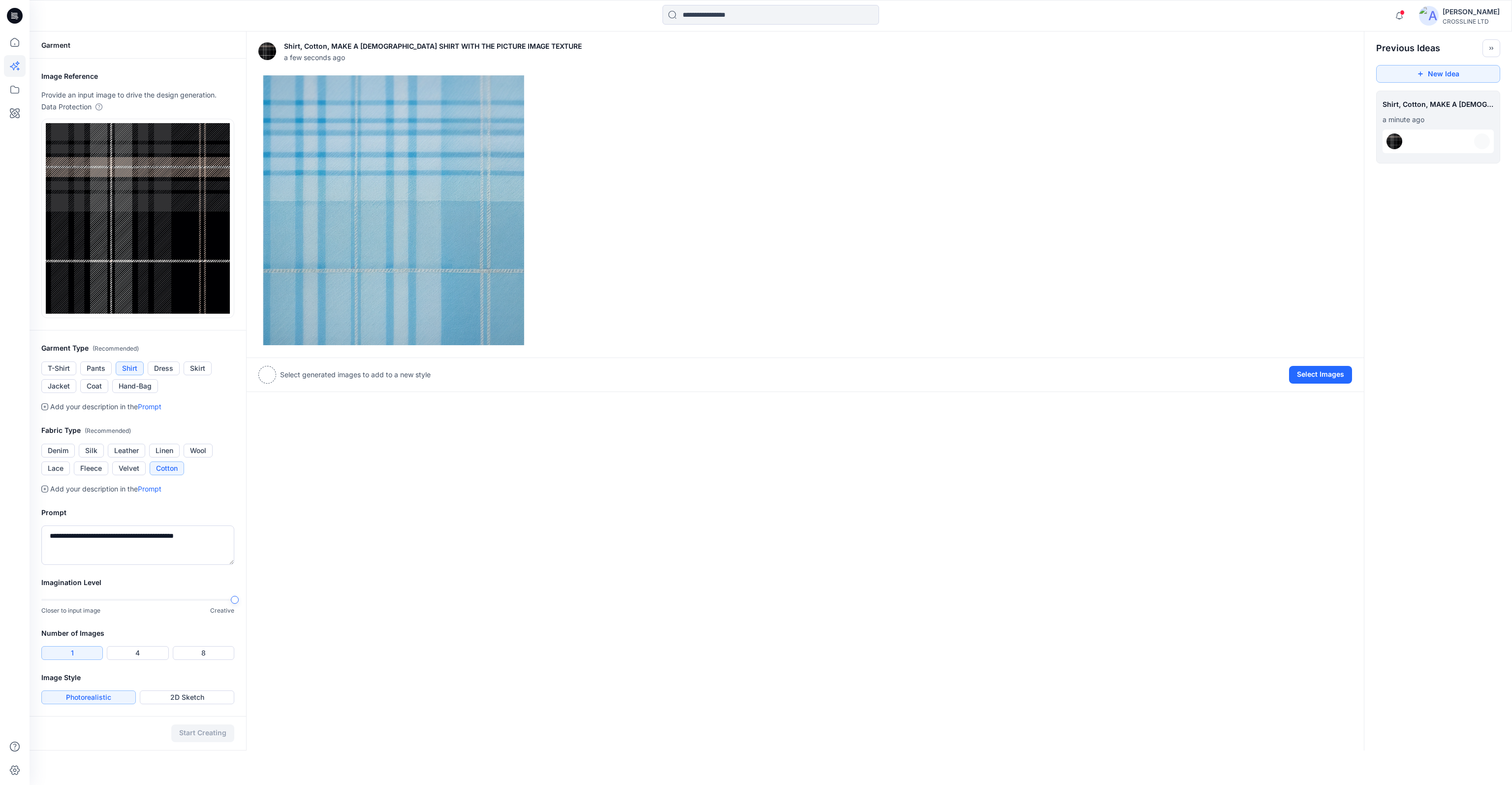
click at [266, 369] on div at bounding box center [267, 375] width 18 height 18
click at [1306, 375] on button "Select Images" at bounding box center [1320, 375] width 63 height 18
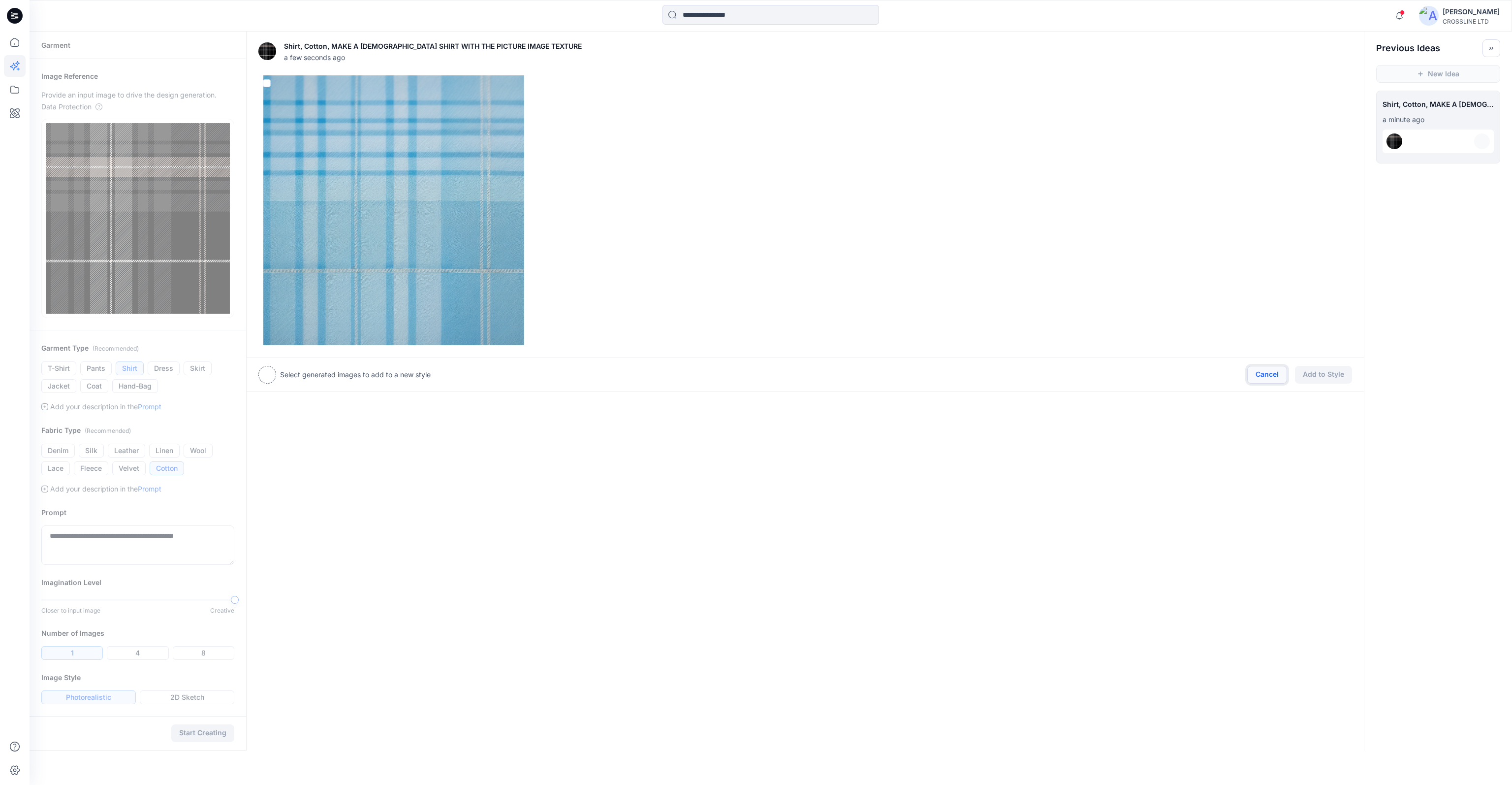
click at [1276, 370] on button "Cancel" at bounding box center [1267, 375] width 40 height 18
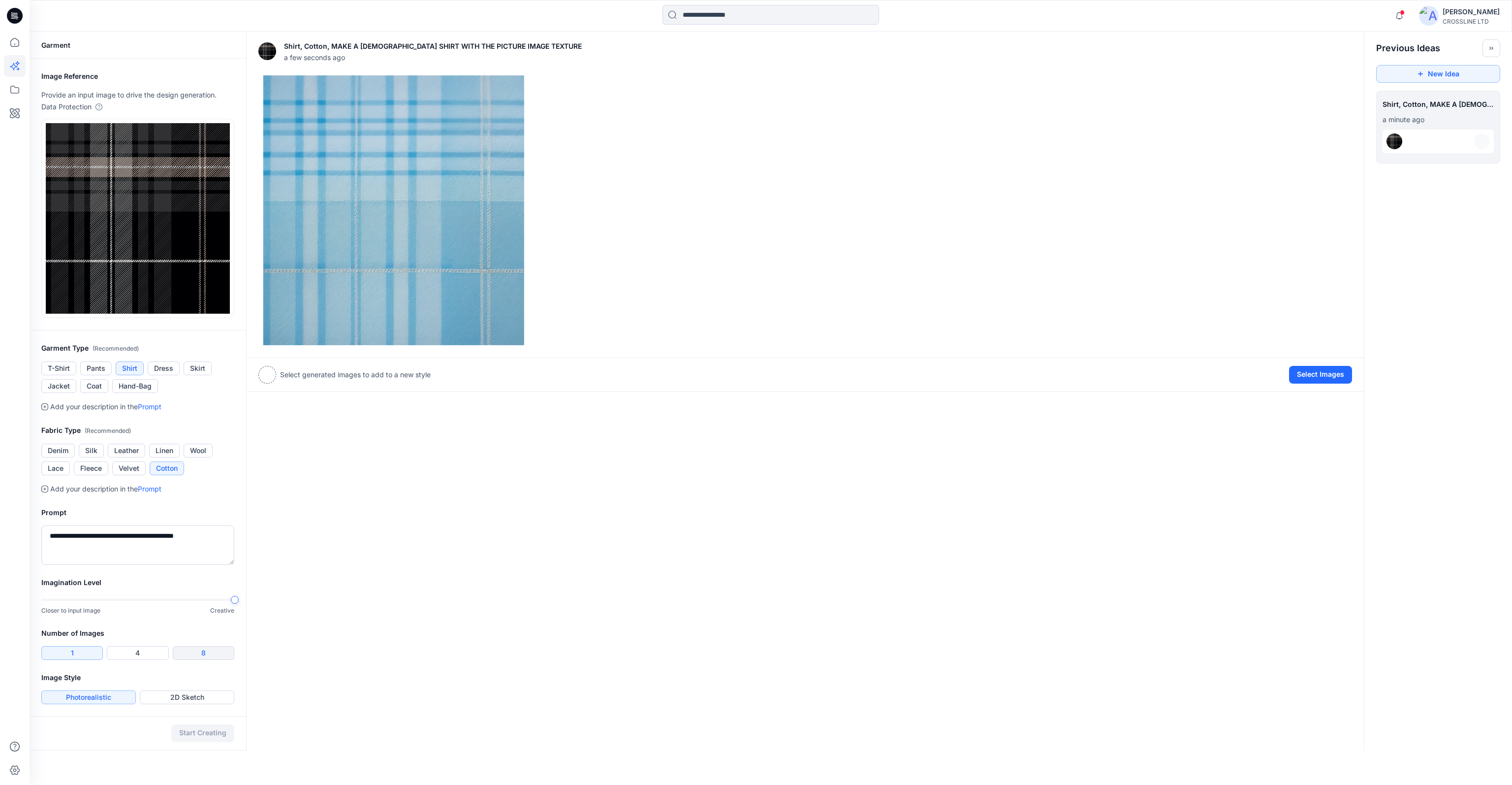
click at [197, 651] on button "8" at bounding box center [203, 652] width 62 height 14
click at [191, 733] on button "Start Creating" at bounding box center [203, 733] width 63 height 18
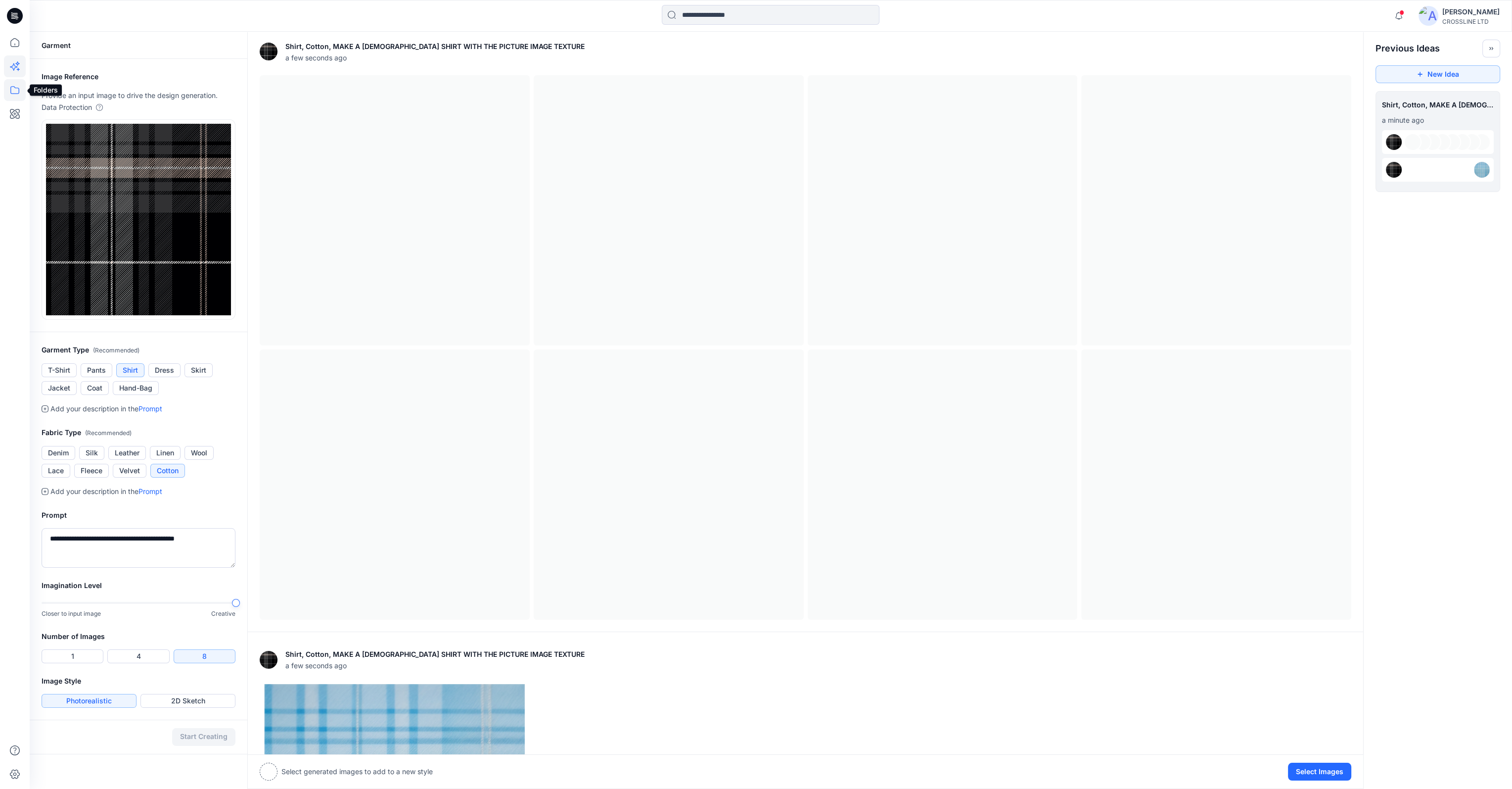
click at [14, 89] on icon at bounding box center [15, 90] width 22 height 22
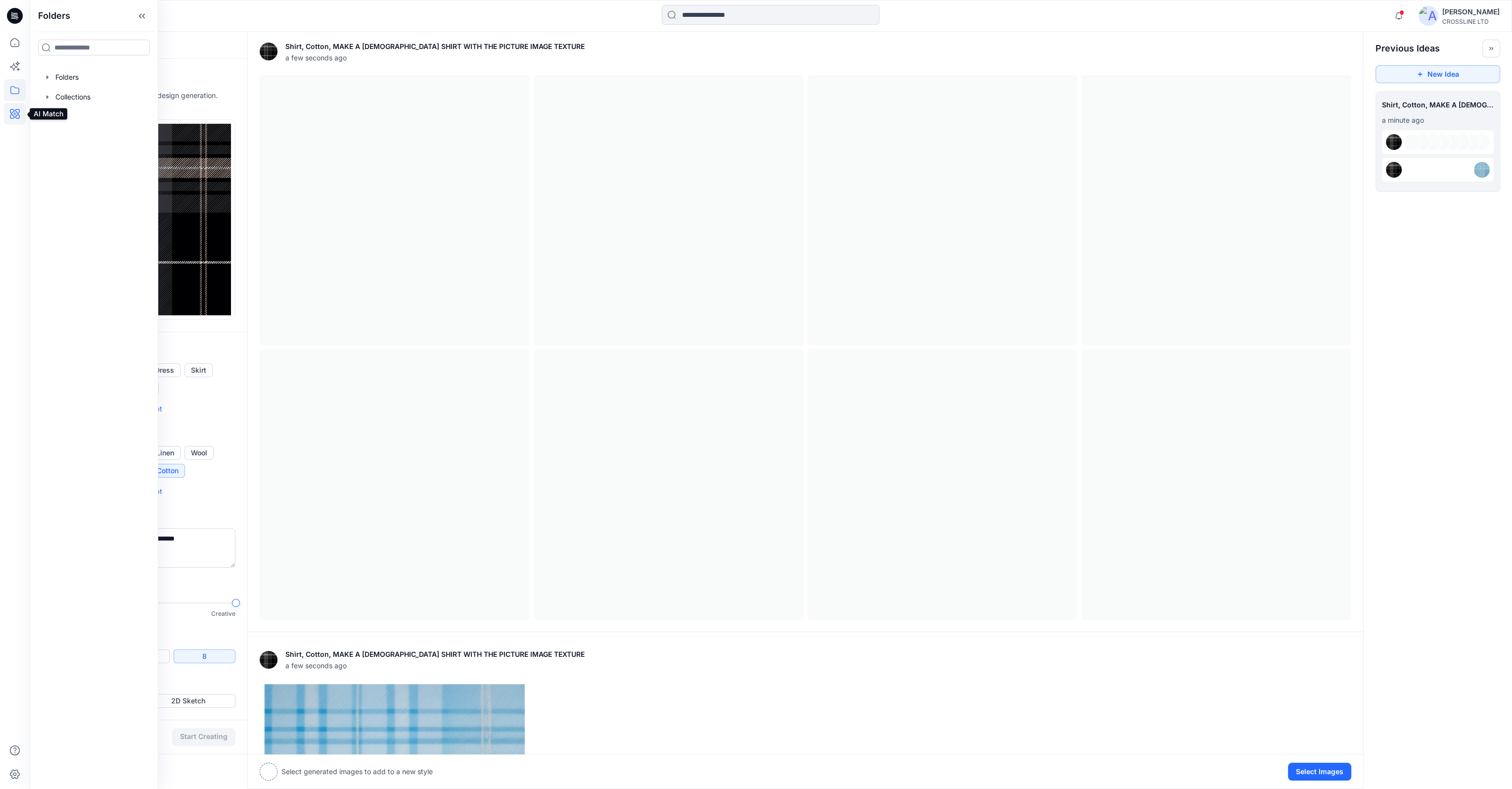
click at [10, 115] on icon at bounding box center [15, 113] width 22 height 22
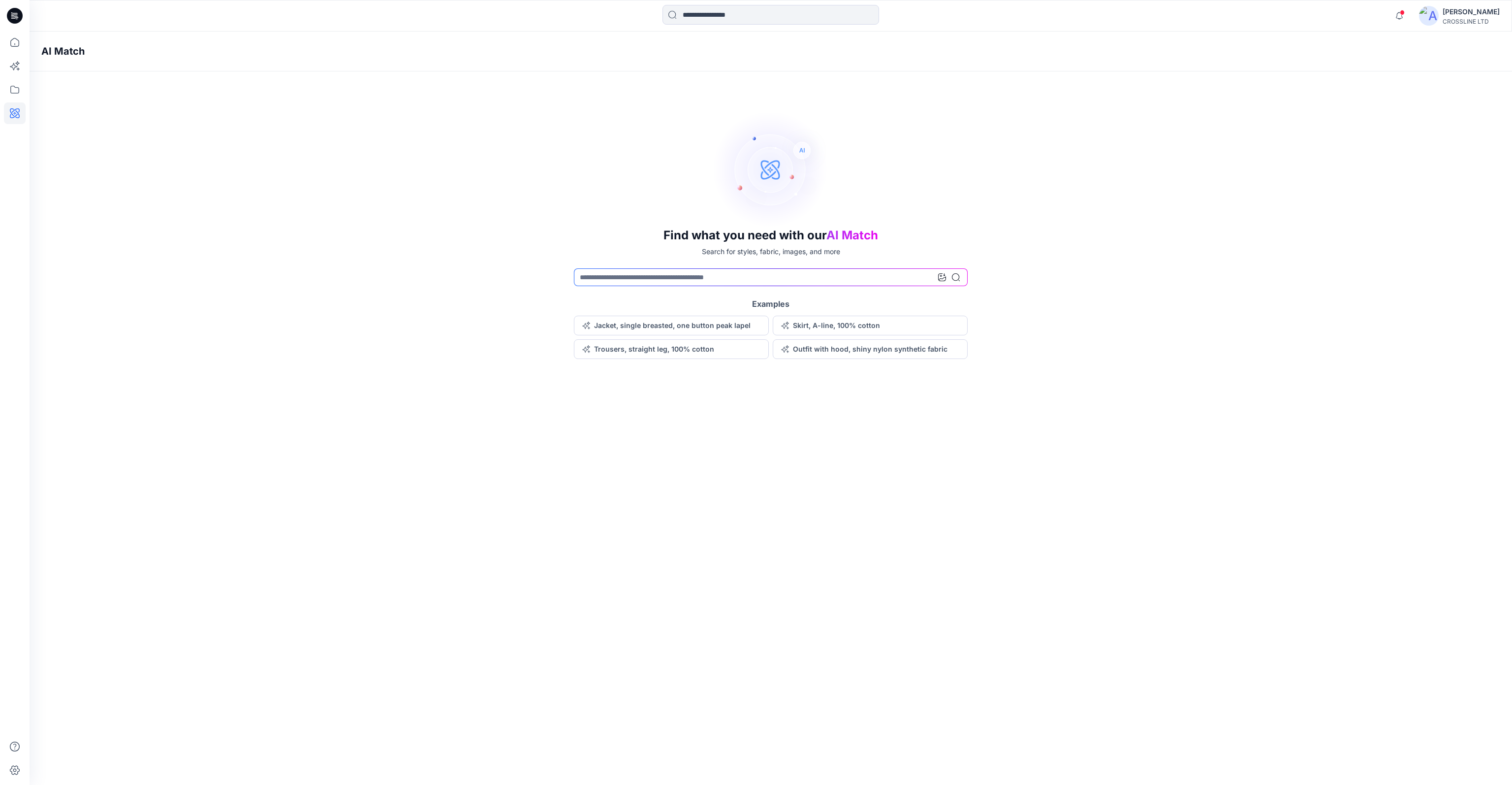
click at [544, 245] on div "Find what you need with our AI Match Search for styles, fabric, images, and mor…" at bounding box center [771, 234] width 1483 height 248
